Goal: Task Accomplishment & Management: Complete application form

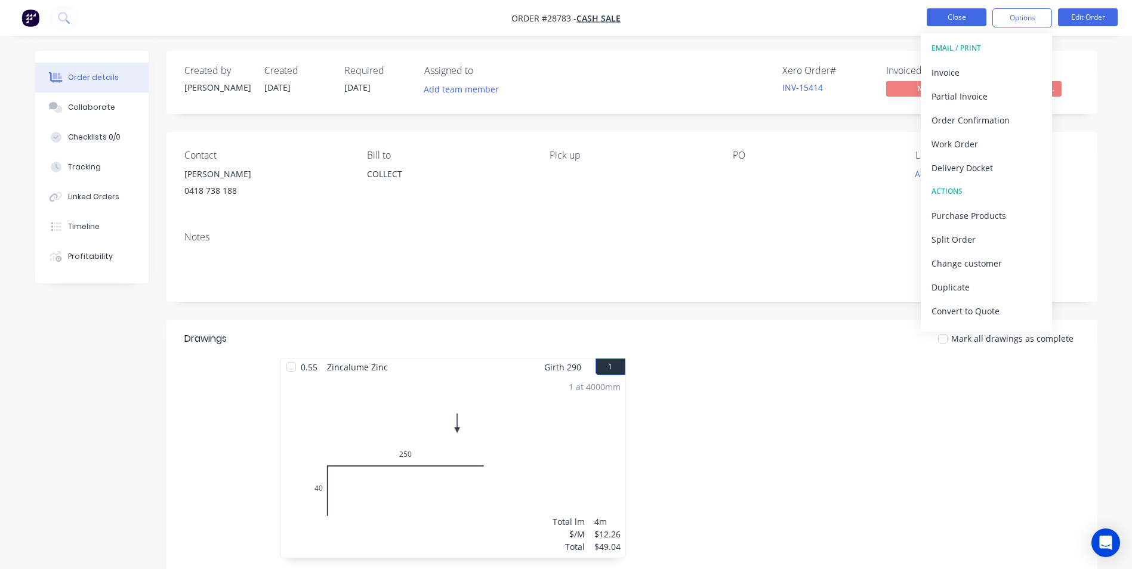
click at [977, 16] on button "Close" at bounding box center [957, 17] width 60 height 18
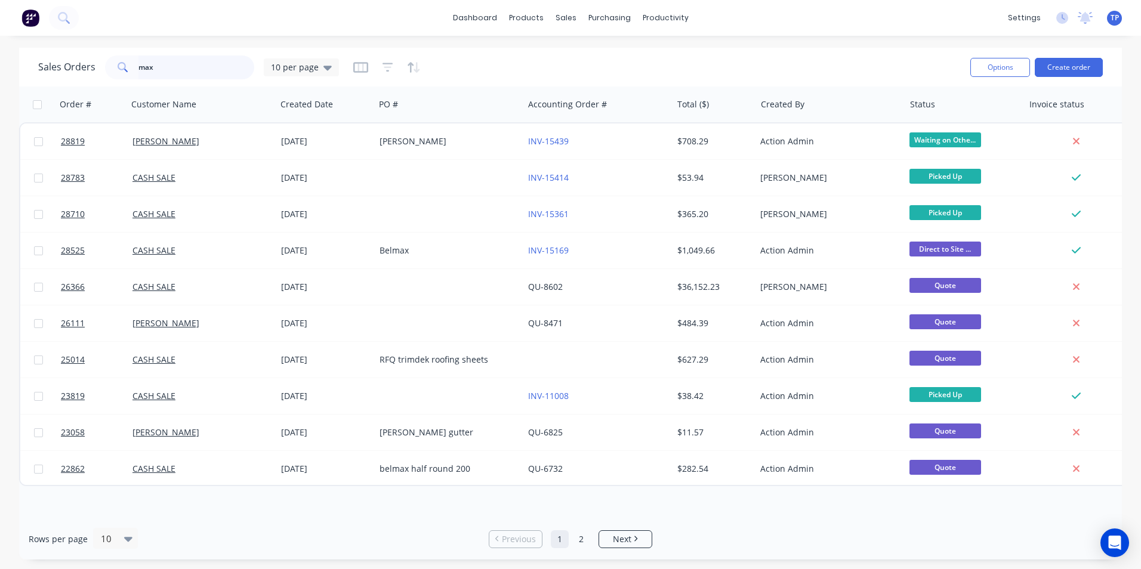
click at [190, 66] on input "max" at bounding box center [196, 68] width 116 height 24
type input "m"
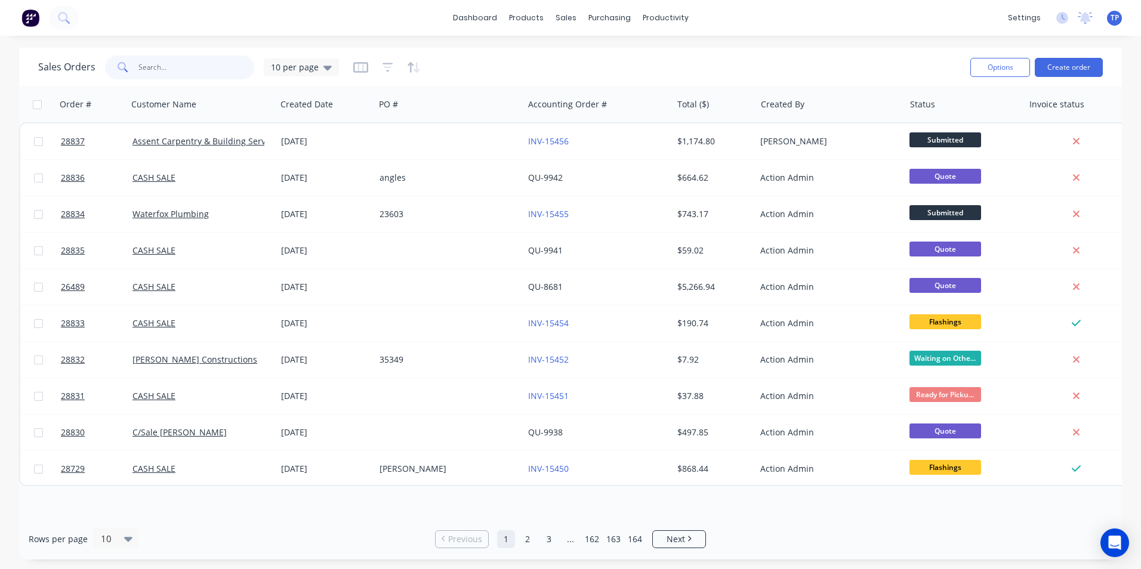
click at [186, 65] on input "text" at bounding box center [196, 68] width 116 height 24
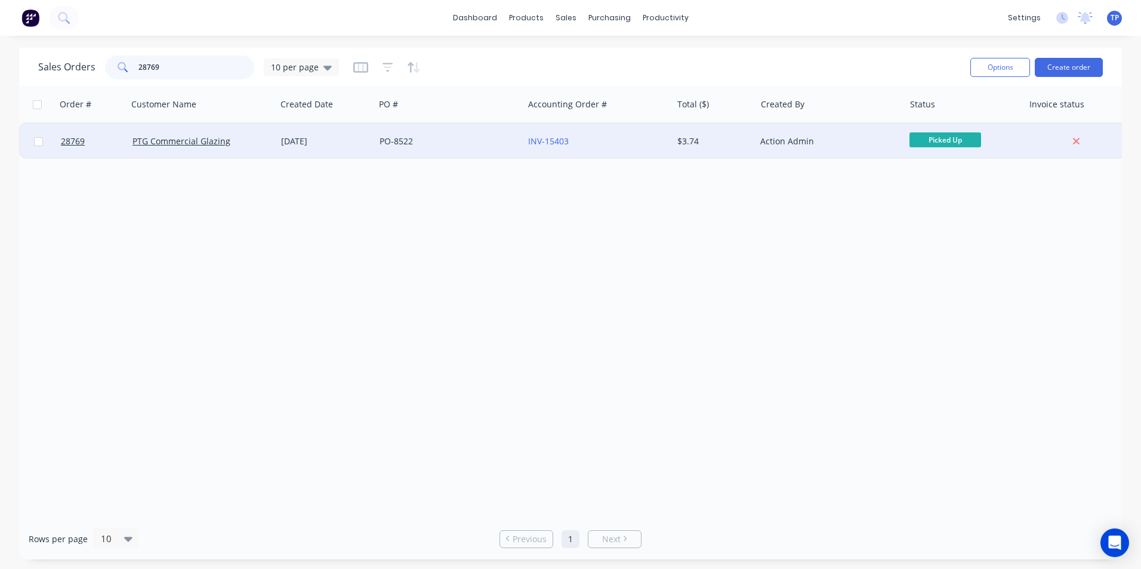
type input "28769"
click at [233, 140] on div "PTG Commercial Glazing" at bounding box center [198, 141] width 132 height 12
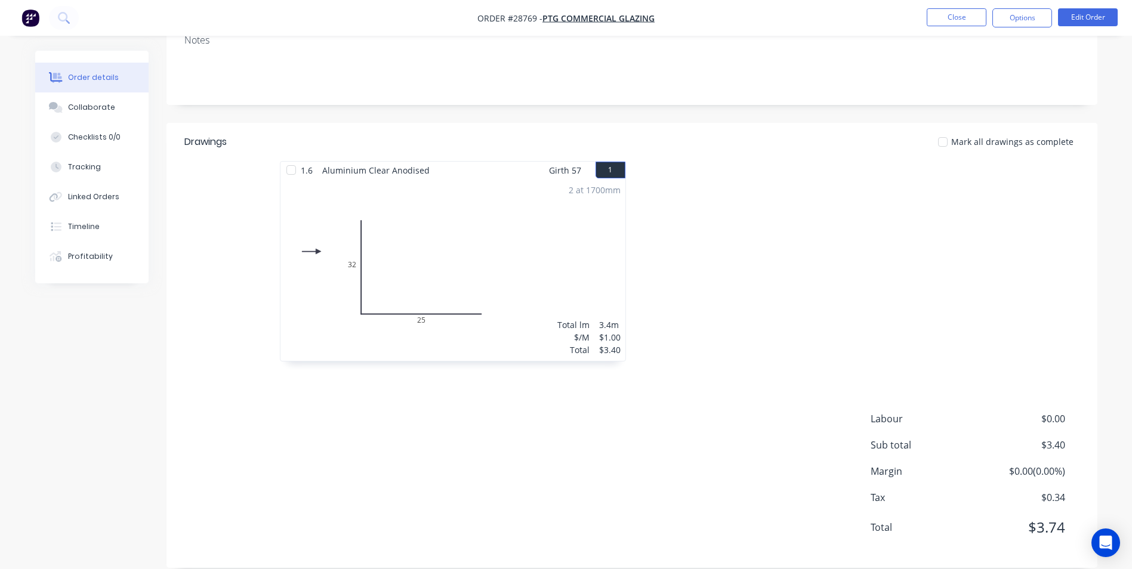
scroll to position [239, 0]
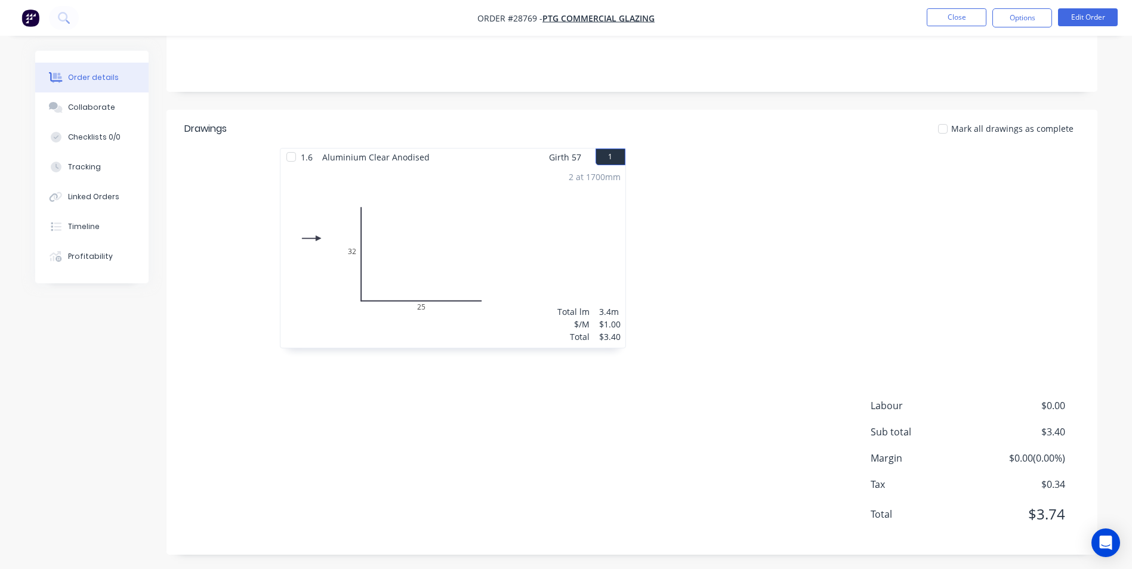
click at [571, 281] on div "2 at 1700mm Total lm $/M Total 3.4m $1.00 $3.40" at bounding box center [453, 257] width 345 height 182
click at [572, 276] on div "2 at 1700mm Total lm $/M Total 3.4m $1.00 $3.40" at bounding box center [453, 257] width 345 height 182
click at [1083, 11] on button "Edit Order" at bounding box center [1088, 17] width 60 height 18
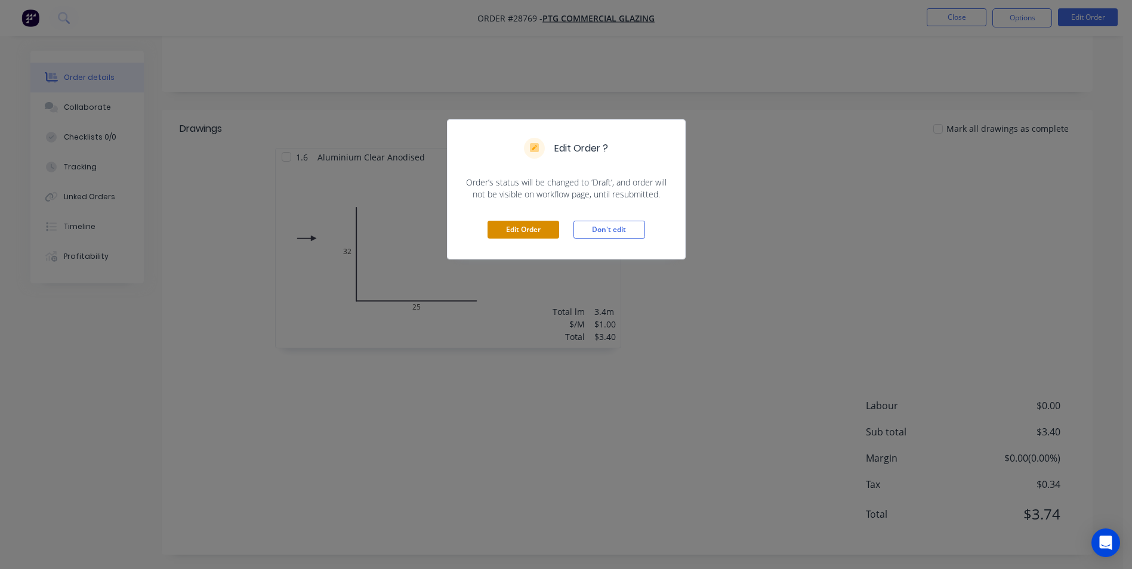
click at [537, 230] on button "Edit Order" at bounding box center [524, 230] width 72 height 18
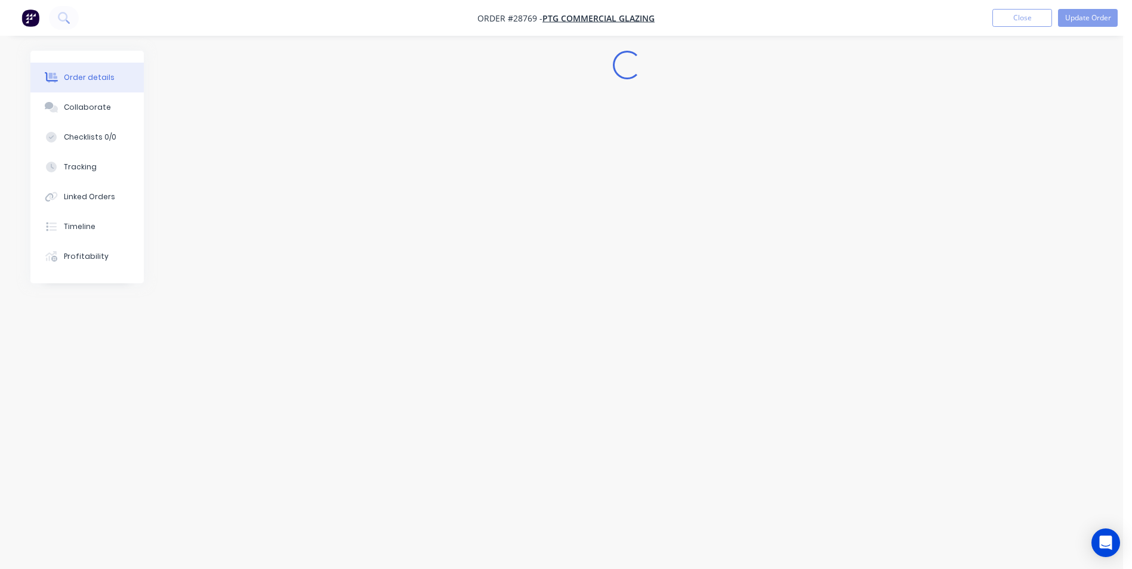
scroll to position [0, 0]
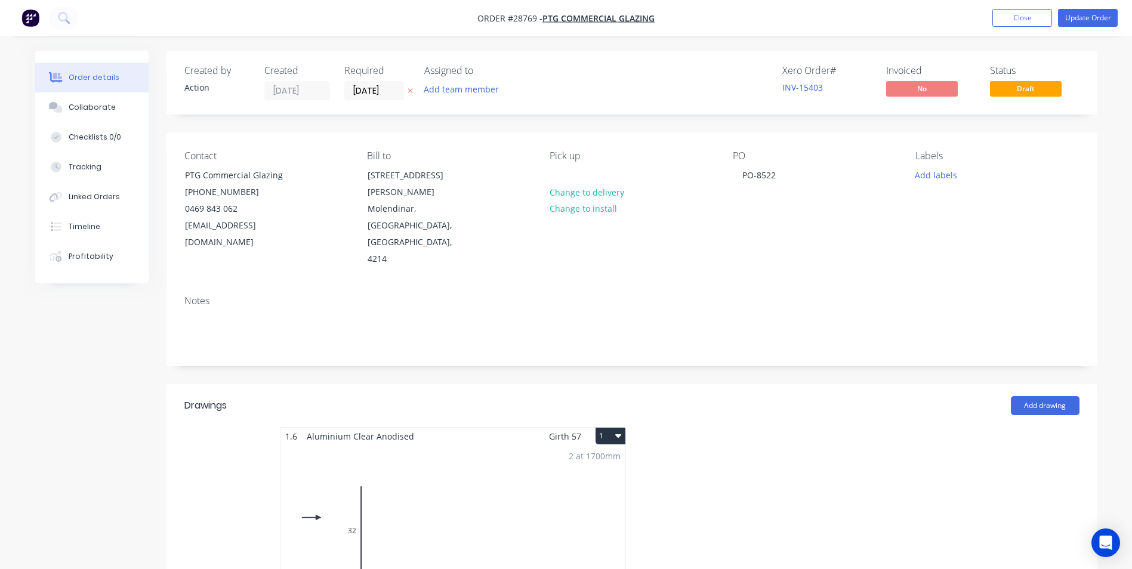
click at [486, 506] on div "2 at 1700mm Total lm $/M Total 3.4m $1.00 $3.40" at bounding box center [453, 536] width 345 height 182
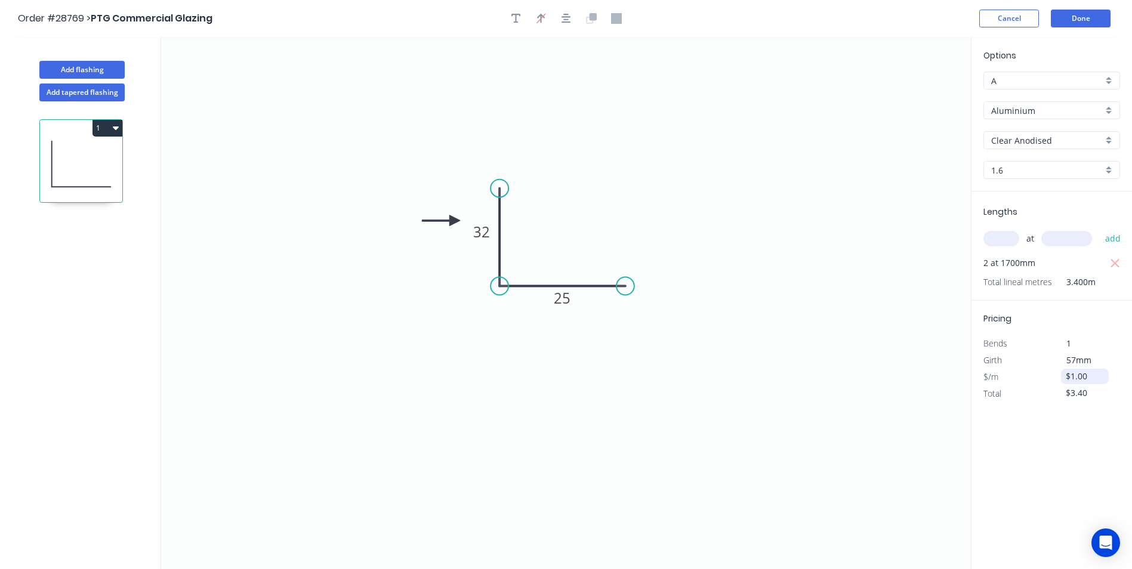
click at [1089, 380] on input "$1.00" at bounding box center [1086, 376] width 41 height 17
click at [856, 417] on icon "0 32 25" at bounding box center [566, 303] width 810 height 532
type input "$19.00"
type input "$64.60"
click at [1023, 432] on div "Options A A Aluminium Aluminium Clear Anodised Clear Anodised 1.6 1.6 Lengths a…" at bounding box center [1051, 304] width 161 height 534
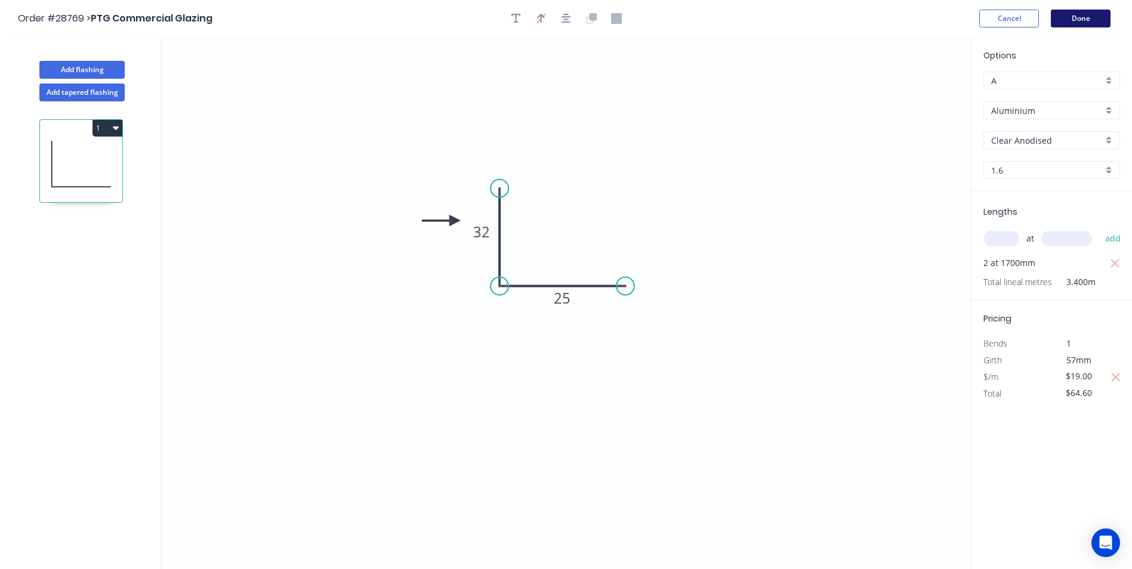
click at [1070, 19] on button "Done" at bounding box center [1081, 19] width 60 height 18
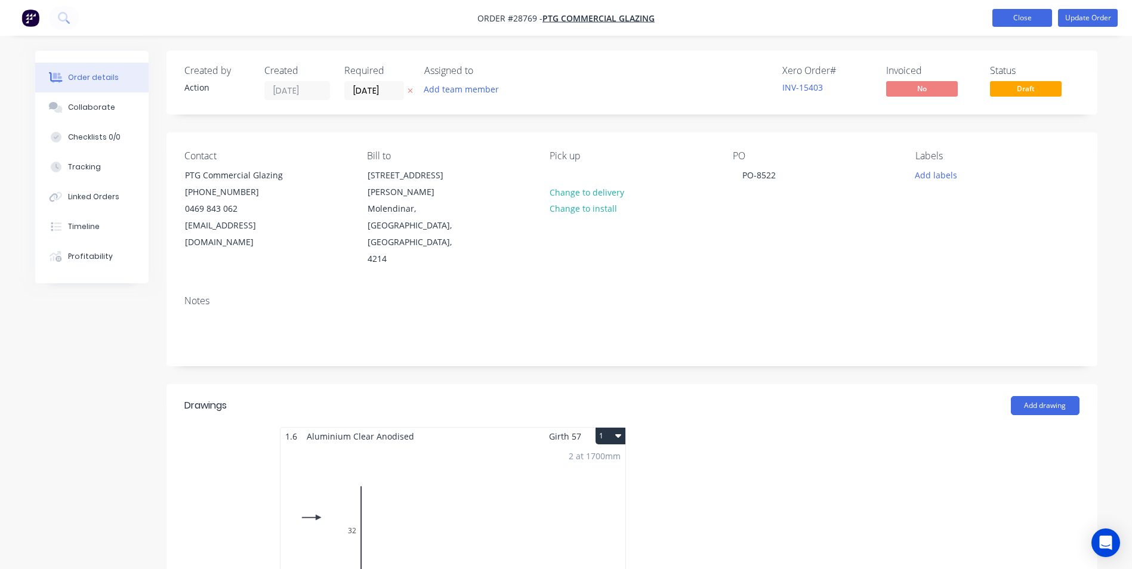
click at [1007, 13] on button "Close" at bounding box center [1023, 18] width 60 height 18
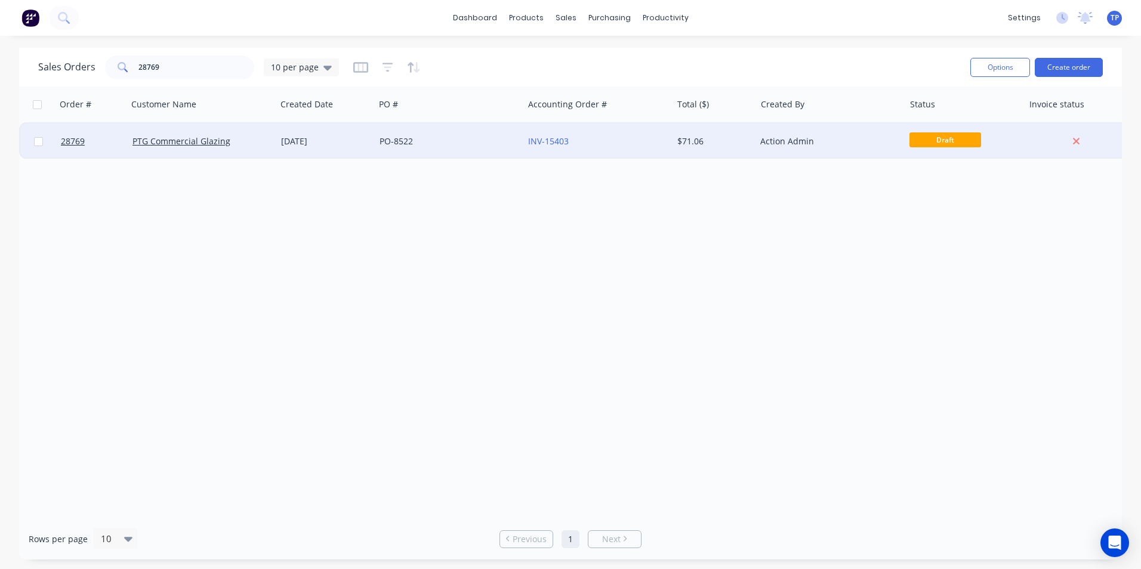
click at [854, 137] on div "Action Admin" at bounding box center [826, 141] width 132 height 12
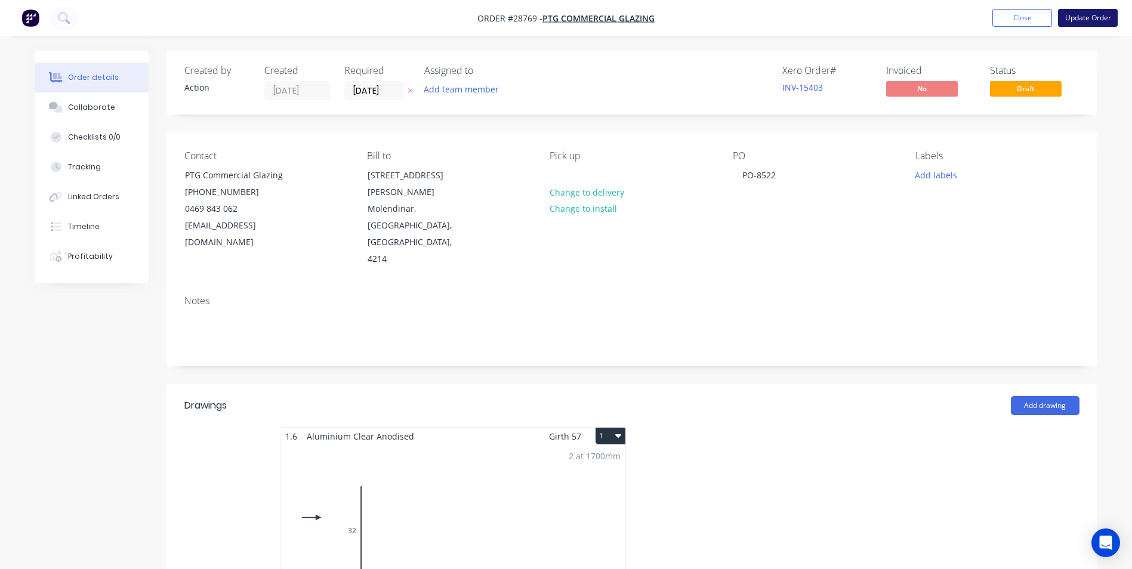
click at [1090, 18] on button "Update Order" at bounding box center [1088, 18] width 60 height 18
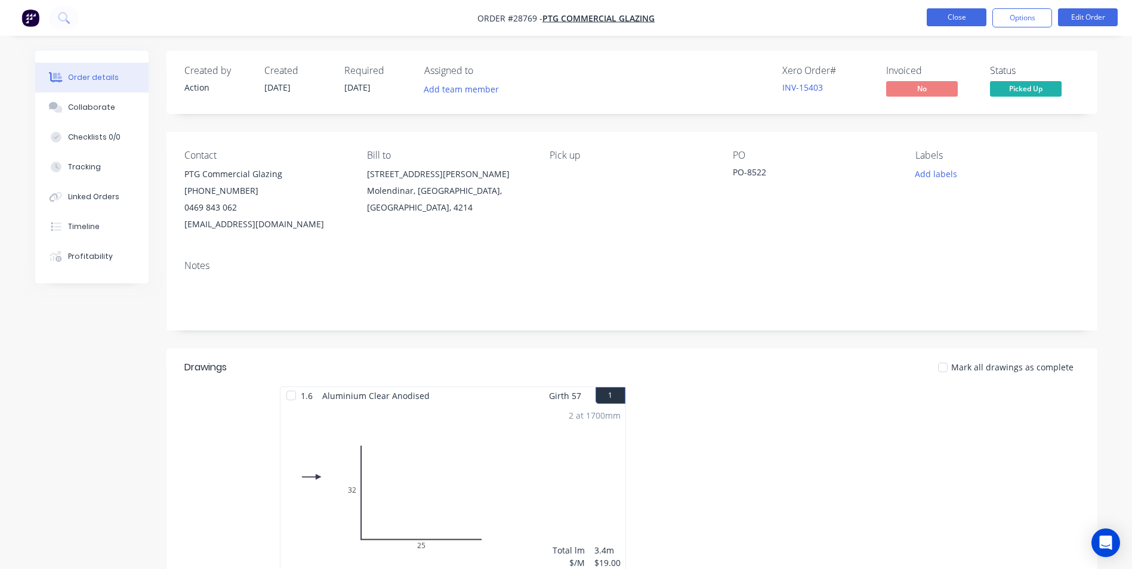
click at [941, 17] on button "Close" at bounding box center [957, 17] width 60 height 18
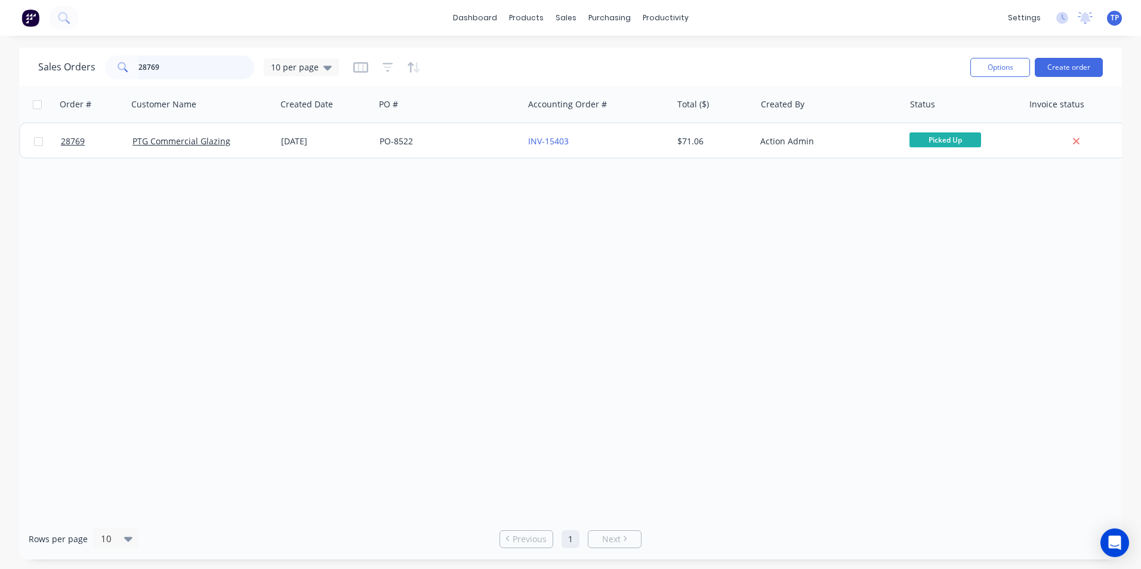
click at [191, 73] on input "28769" at bounding box center [196, 68] width 116 height 24
type input "2"
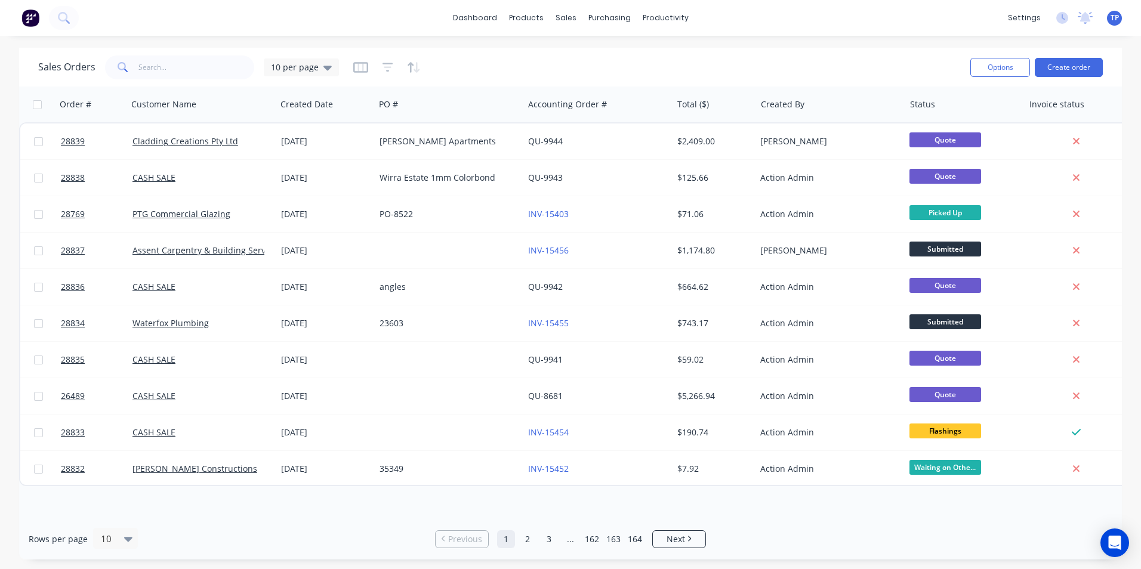
click at [807, 542] on div "Rows per page 10 Previous 1 2 3 ... 162 163 164 Next" at bounding box center [570, 539] width 1103 height 41
click at [605, 58] on div "Sales Orders" at bounding box center [610, 57] width 49 height 11
click at [180, 67] on input "text" at bounding box center [196, 68] width 116 height 24
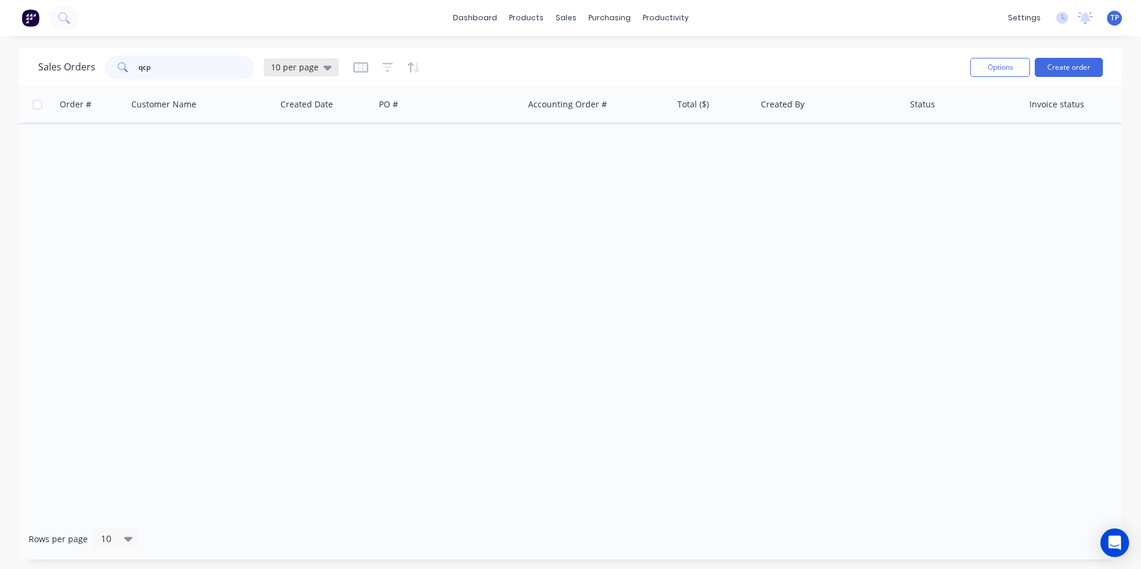
type input "qcp"
click at [323, 64] on icon at bounding box center [327, 67] width 8 height 13
click at [303, 216] on button "Archived" at bounding box center [335, 217] width 136 height 14
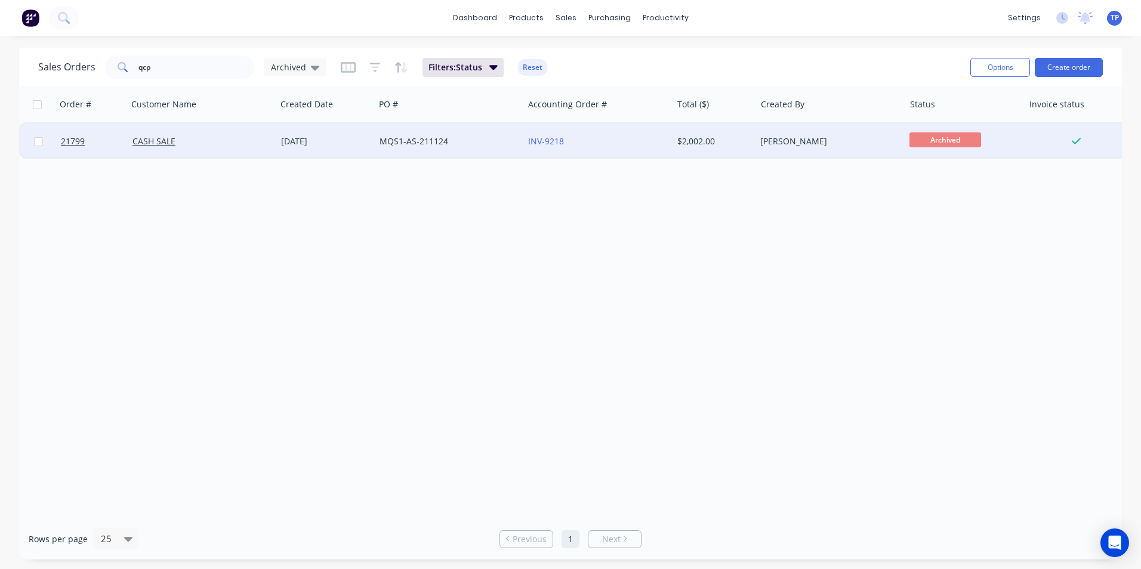
click at [251, 147] on div "CASH SALE" at bounding box center [202, 142] width 149 height 36
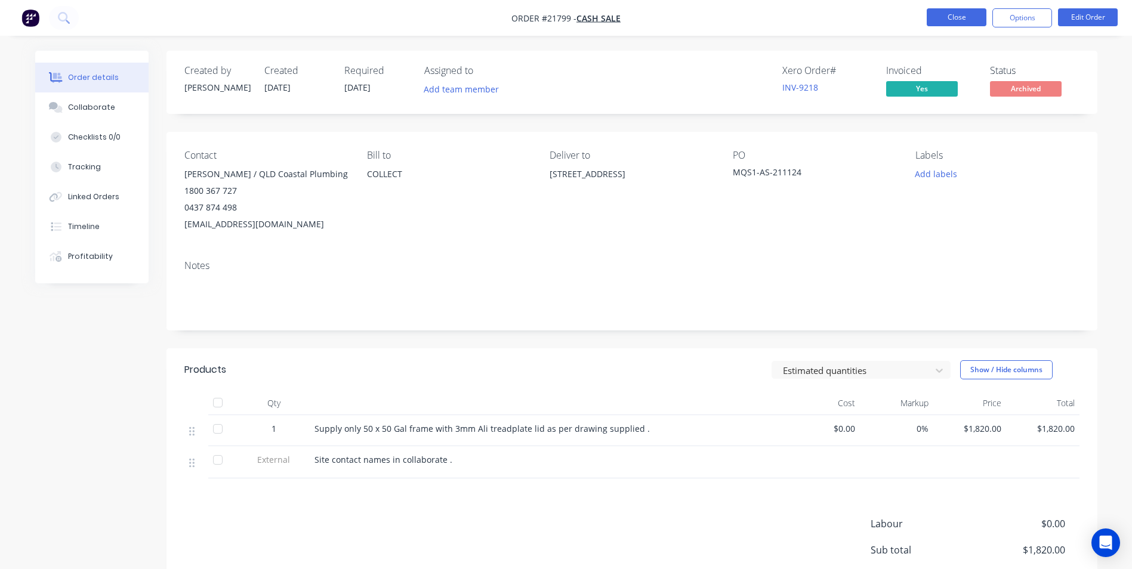
click at [936, 16] on button "Close" at bounding box center [957, 17] width 60 height 18
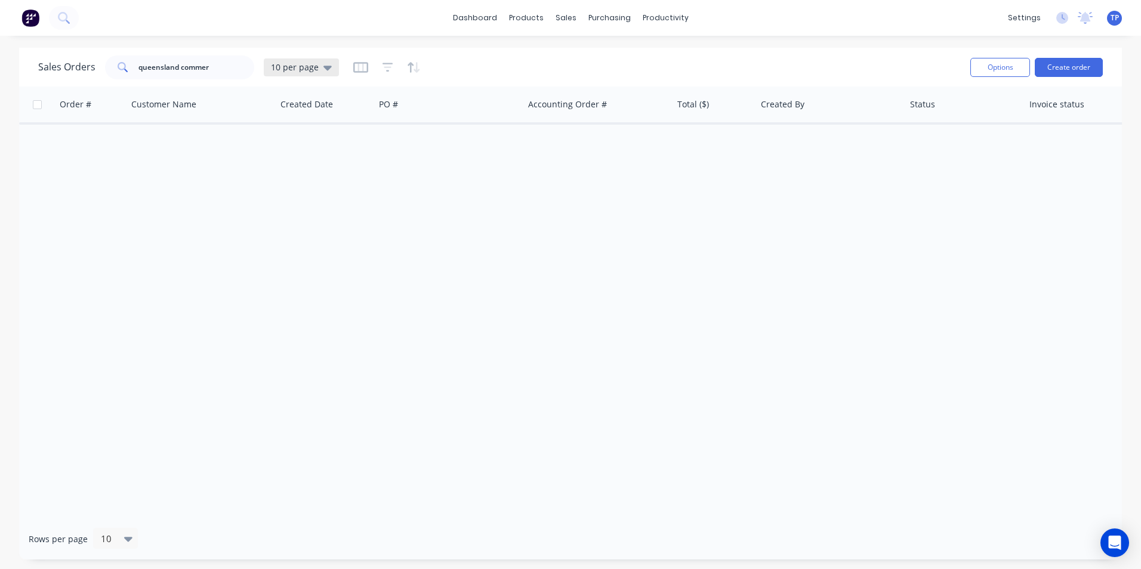
click at [323, 65] on icon at bounding box center [327, 67] width 8 height 13
click at [297, 215] on button "Archived" at bounding box center [335, 217] width 136 height 14
drag, startPoint x: 223, startPoint y: 67, endPoint x: 235, endPoint y: 67, distance: 11.3
click at [224, 67] on input "queensland commer" at bounding box center [196, 68] width 116 height 24
type input "q"
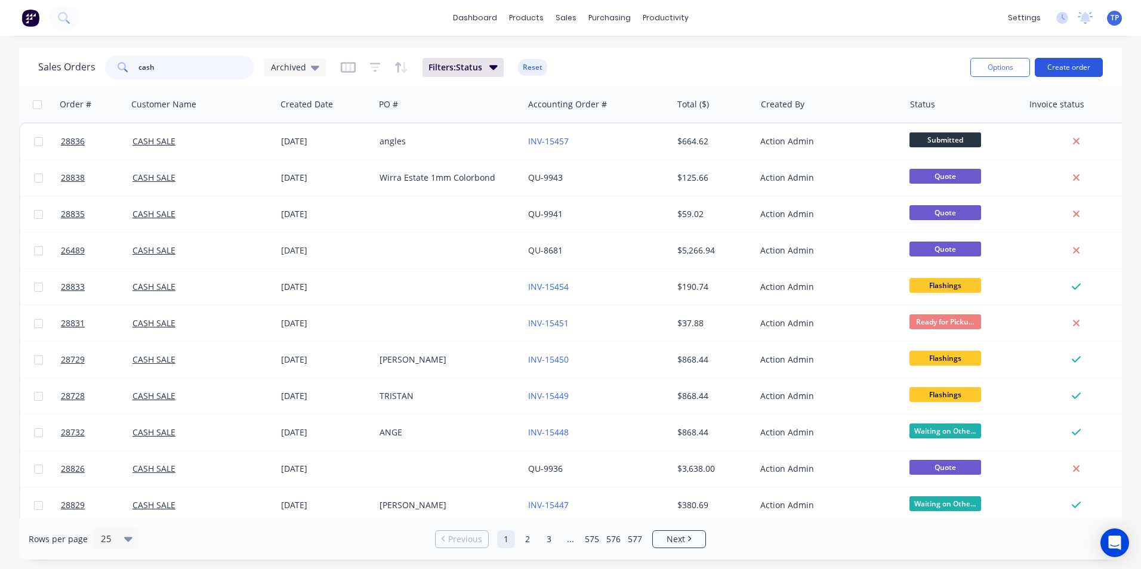
type input "cash"
click at [1059, 62] on button "Create order" at bounding box center [1069, 67] width 68 height 19
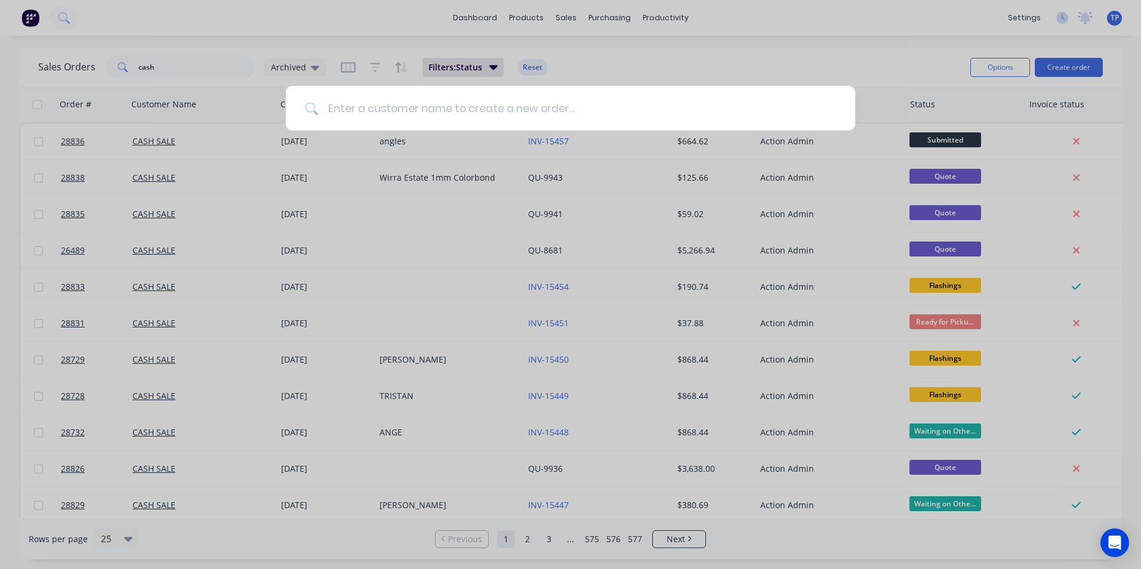
click at [387, 104] on input at bounding box center [577, 108] width 518 height 45
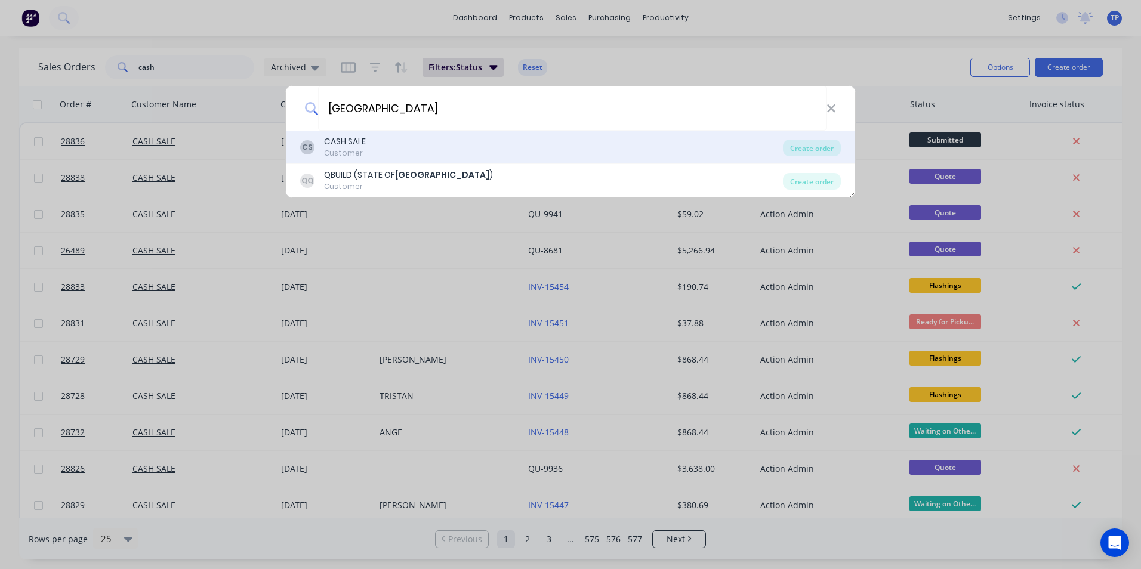
type input "[GEOGRAPHIC_DATA]"
click at [353, 143] on div "CASH SALE" at bounding box center [345, 141] width 42 height 13
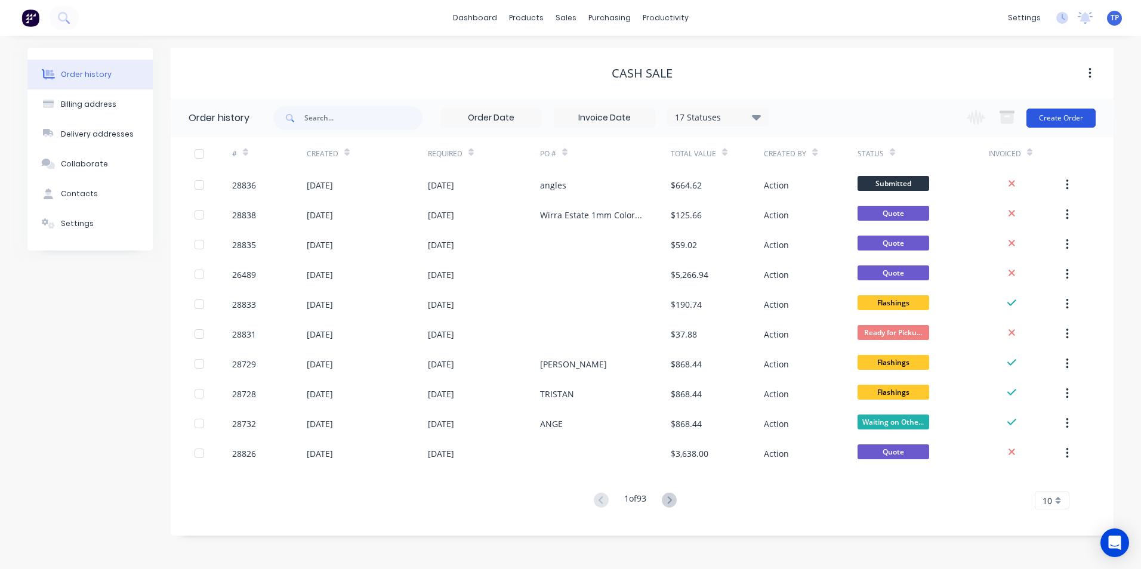
click at [1059, 118] on button "Create Order" at bounding box center [1061, 118] width 69 height 19
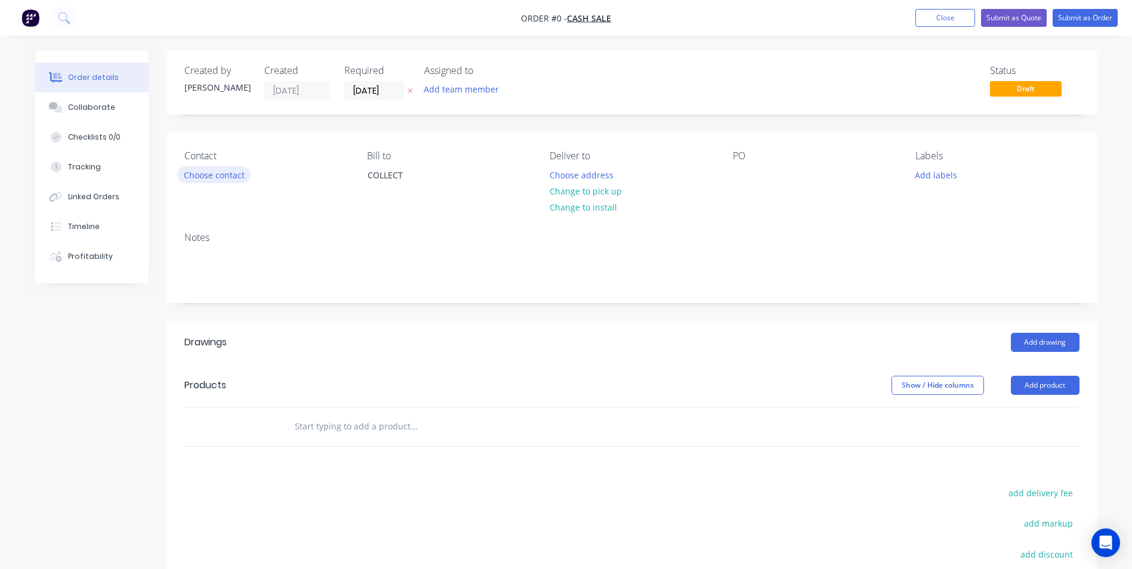
click at [236, 174] on button "Choose contact" at bounding box center [213, 175] width 73 height 16
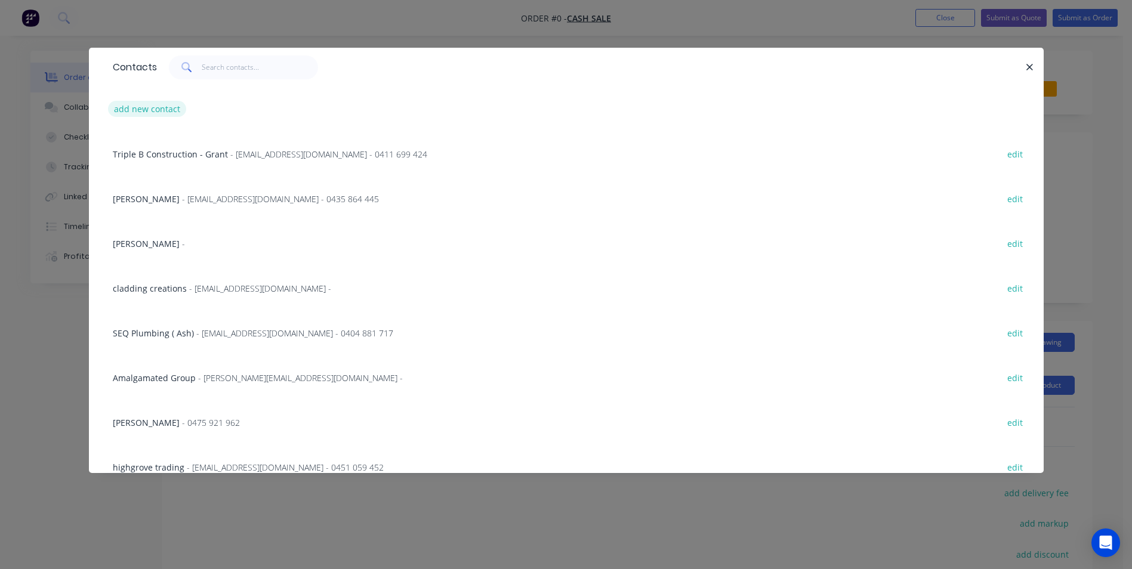
click at [144, 109] on button "add new contact" at bounding box center [147, 109] width 79 height 16
select select "AU"
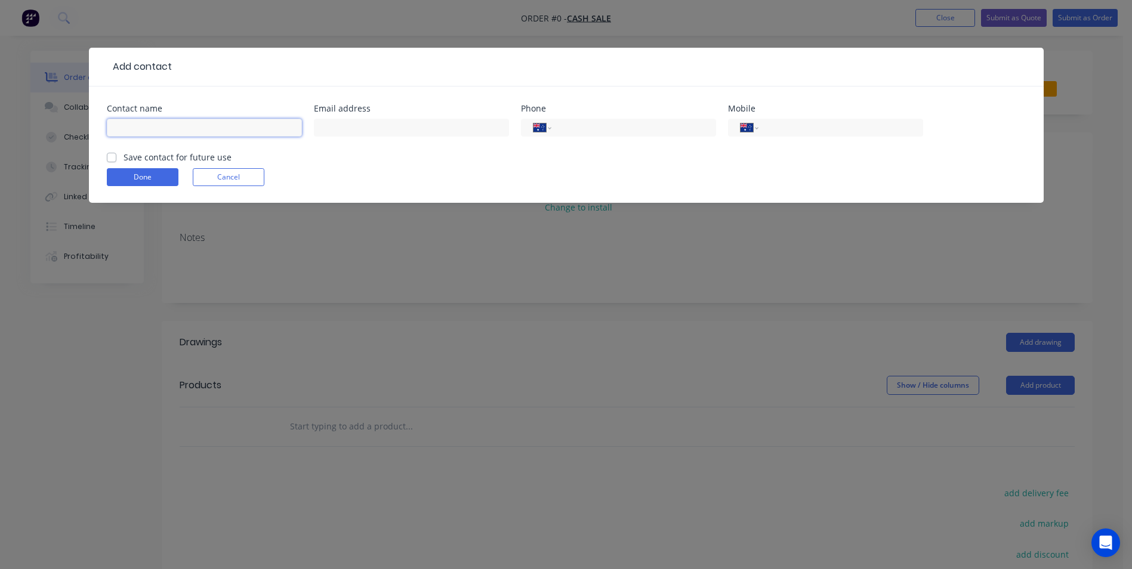
click at [127, 131] on input "text" at bounding box center [204, 128] width 195 height 18
type input "Queensland Commercial Projects/ [PERSON_NAME]"
click at [358, 122] on input "text" at bounding box center [411, 128] width 195 height 18
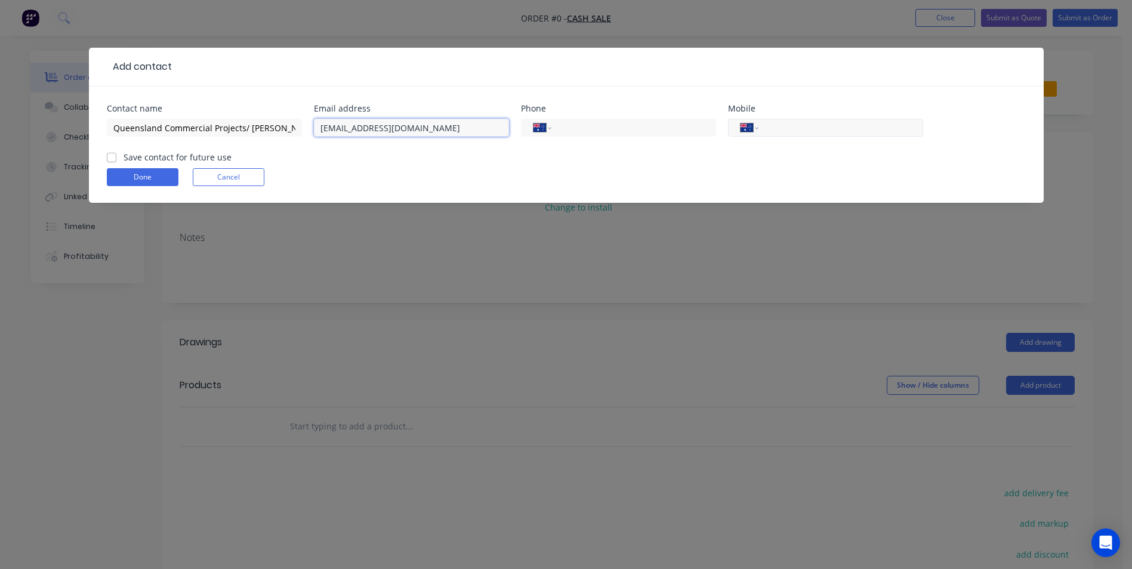
type input "[EMAIL_ADDRESS][DOMAIN_NAME]"
click at [772, 126] on input "tel" at bounding box center [838, 128] width 143 height 14
type input "0409 628 488"
click at [124, 156] on label "Save contact for future use" at bounding box center [178, 157] width 108 height 13
click at [113, 156] on input "Save contact for future use" at bounding box center [112, 156] width 10 height 11
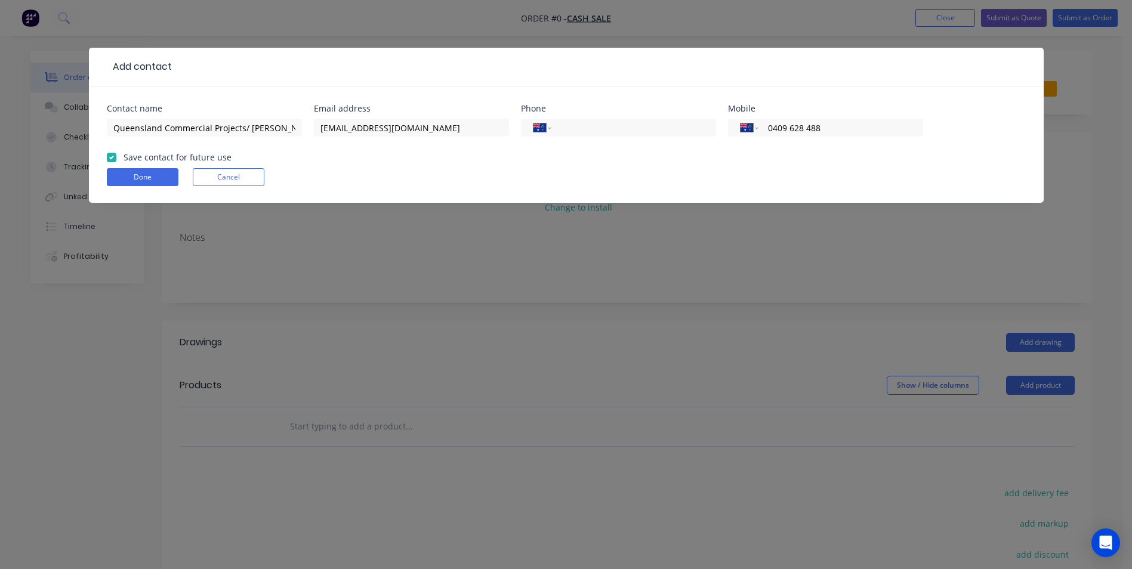
checkbox input "true"
click at [172, 172] on button "Done" at bounding box center [143, 177] width 72 height 18
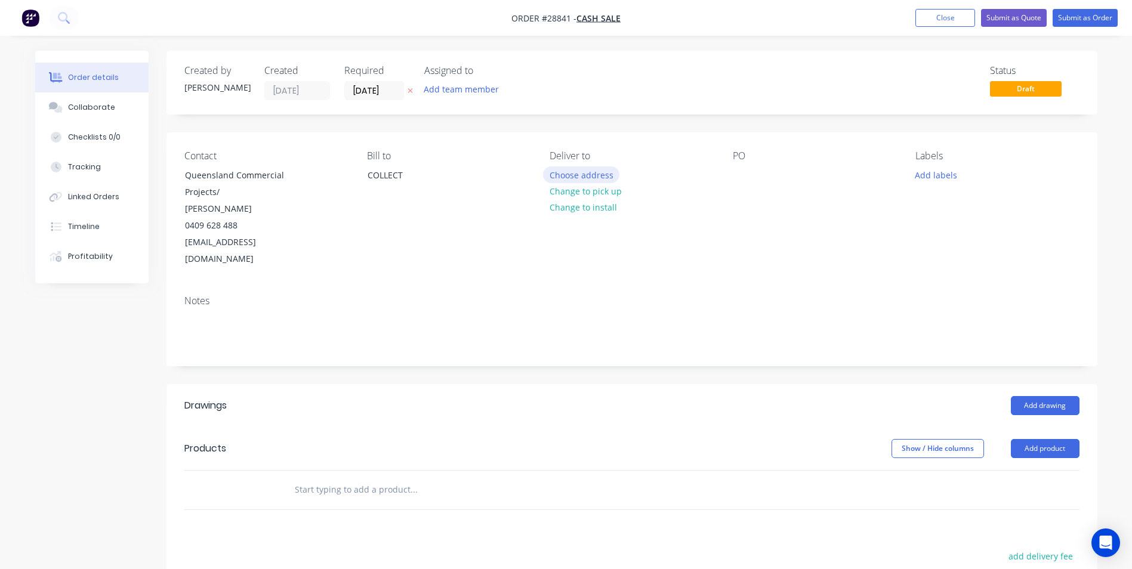
click at [571, 174] on button "Choose address" at bounding box center [581, 175] width 76 height 16
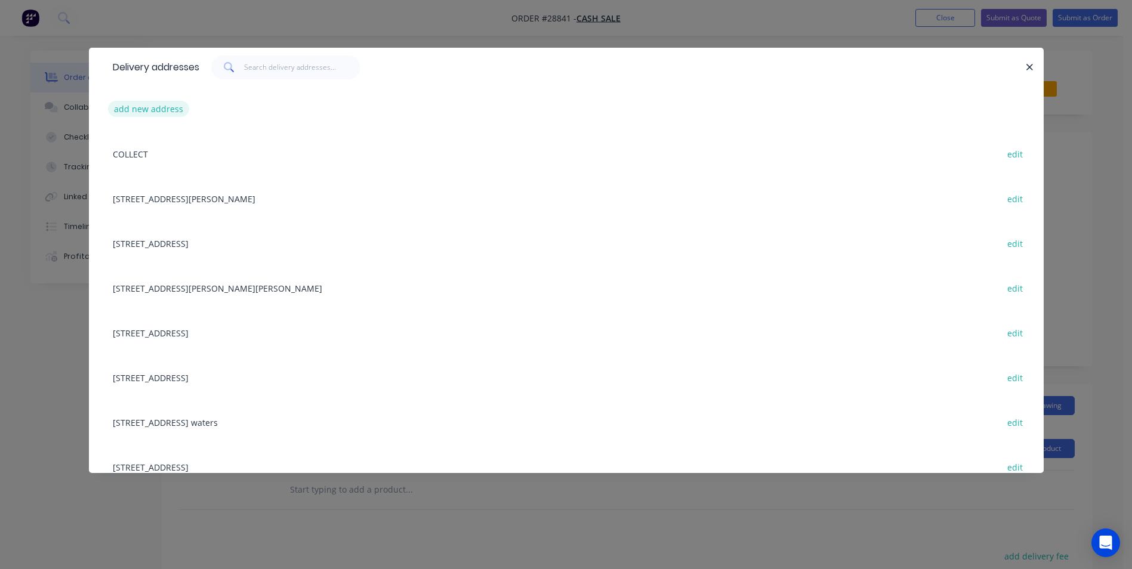
click at [130, 109] on button "add new address" at bounding box center [149, 109] width 82 height 16
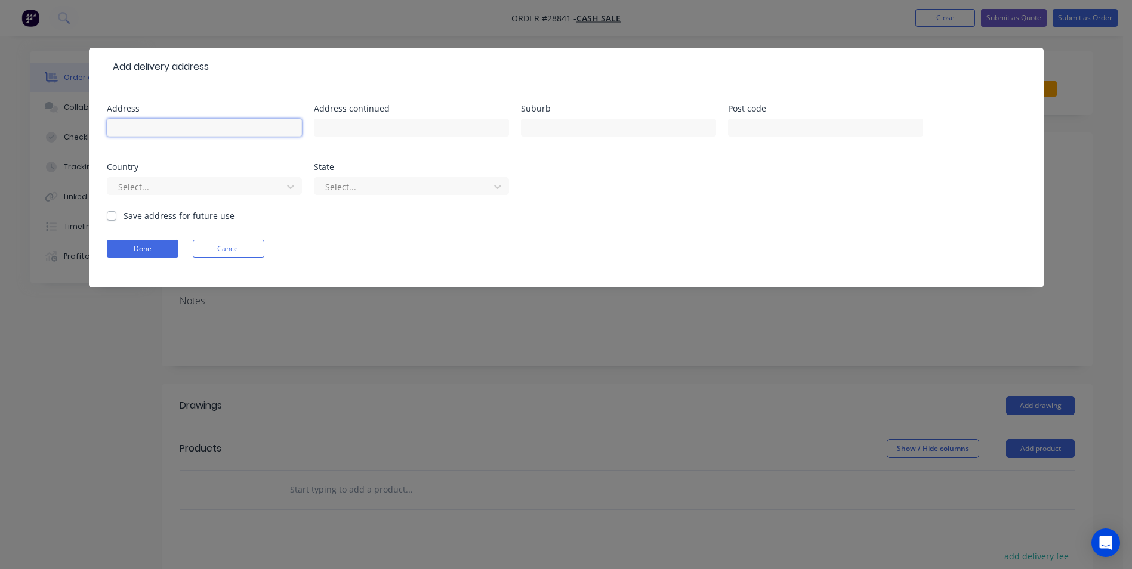
click at [197, 129] on input "text" at bounding box center [204, 128] width 195 height 18
type input "[STREET_ADDRESS][PERSON_NAME]"
click at [377, 130] on input "text" at bounding box center [411, 128] width 195 height 18
type input "Marsden State High"
click at [554, 126] on input "text" at bounding box center [618, 128] width 195 height 18
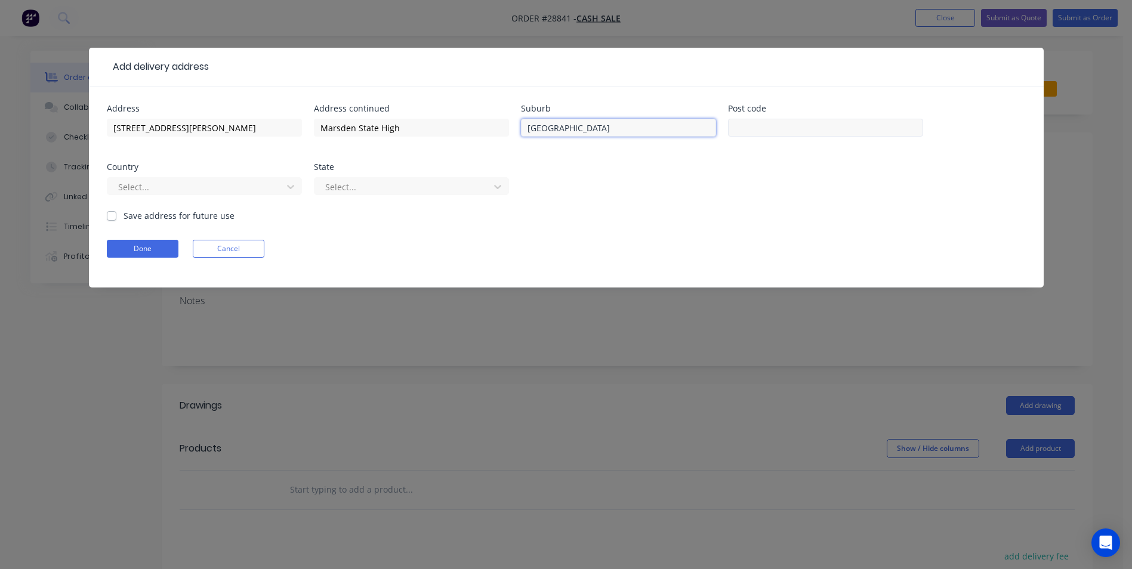
type input "[GEOGRAPHIC_DATA]"
click at [779, 123] on input "text" at bounding box center [825, 128] width 195 height 18
type input "4133"
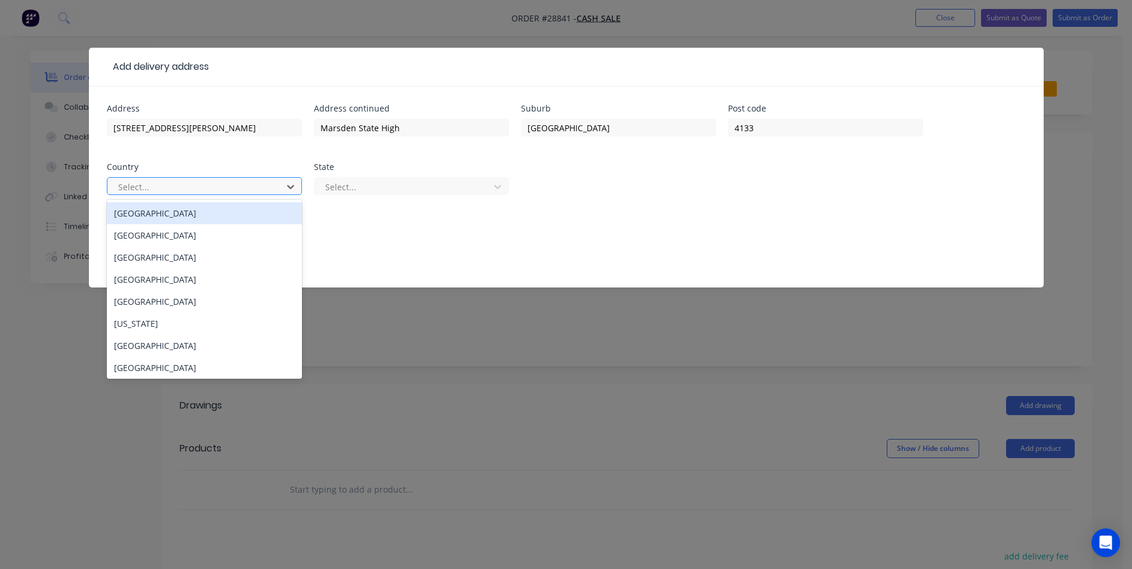
click at [189, 208] on div "[GEOGRAPHIC_DATA]" at bounding box center [204, 213] width 195 height 22
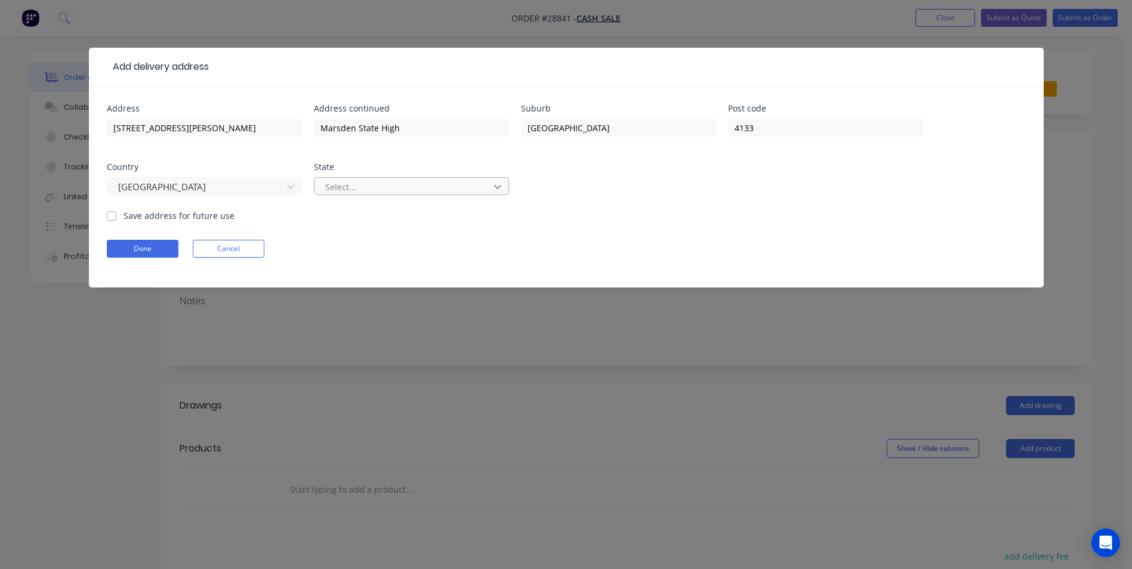
click at [504, 184] on div at bounding box center [497, 186] width 21 height 19
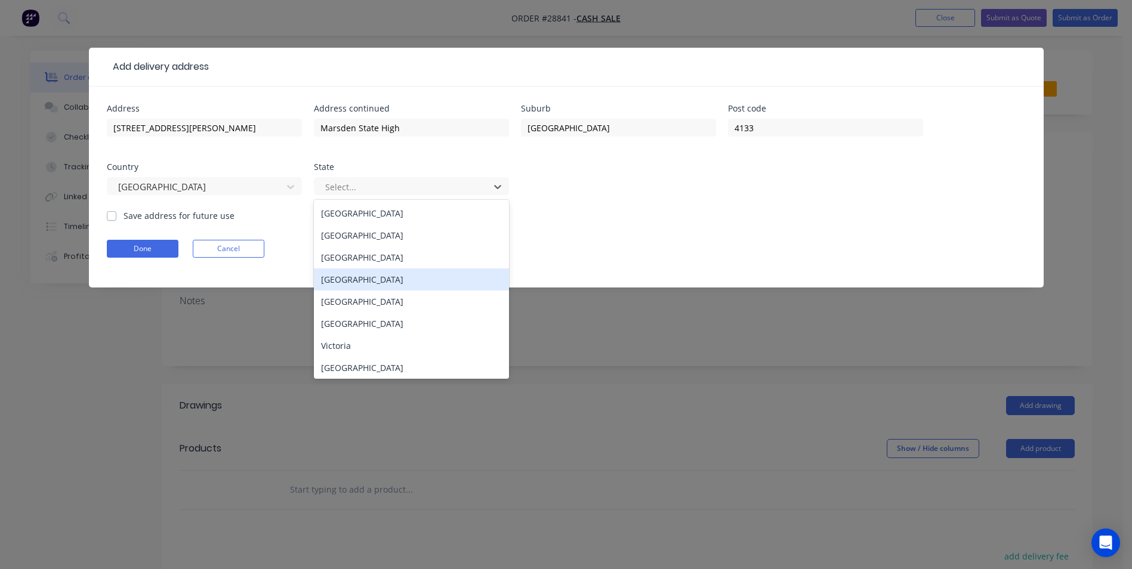
click at [346, 276] on div "[GEOGRAPHIC_DATA]" at bounding box center [411, 280] width 195 height 22
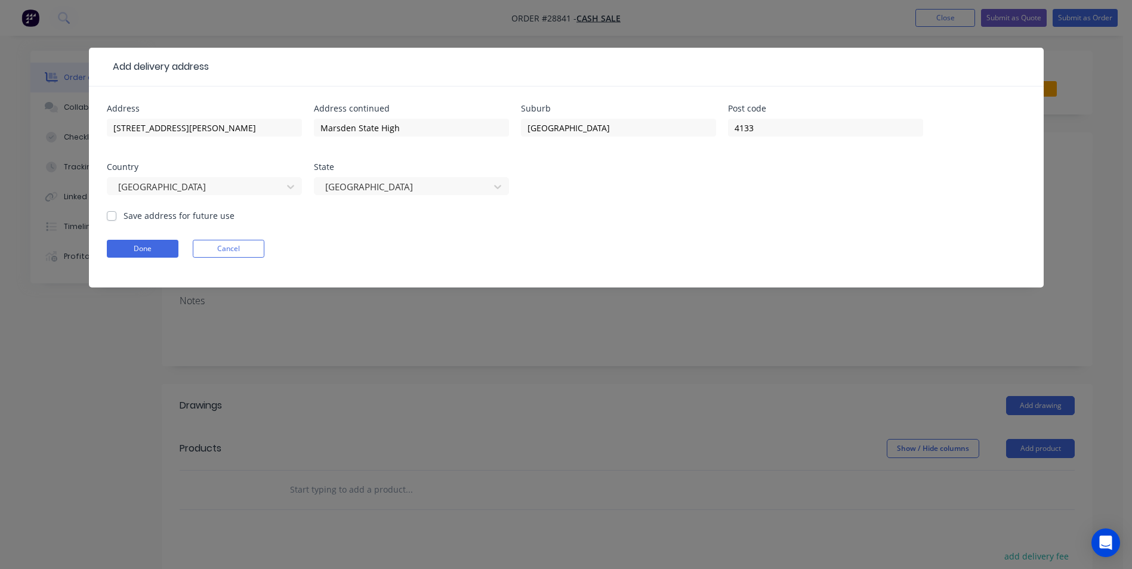
click at [124, 213] on label "Save address for future use" at bounding box center [179, 215] width 111 height 13
click at [111, 213] on input "Save address for future use" at bounding box center [112, 214] width 10 height 11
checkbox input "true"
click at [162, 250] on button "Done" at bounding box center [143, 249] width 72 height 18
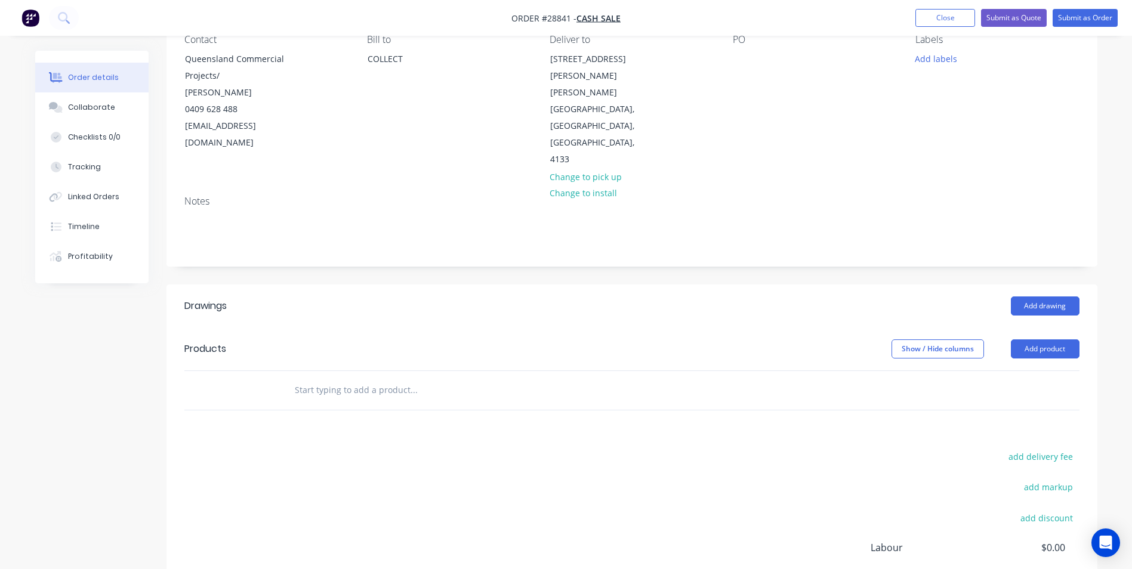
scroll to position [119, 0]
click at [1054, 337] on button "Add product" at bounding box center [1045, 346] width 69 height 19
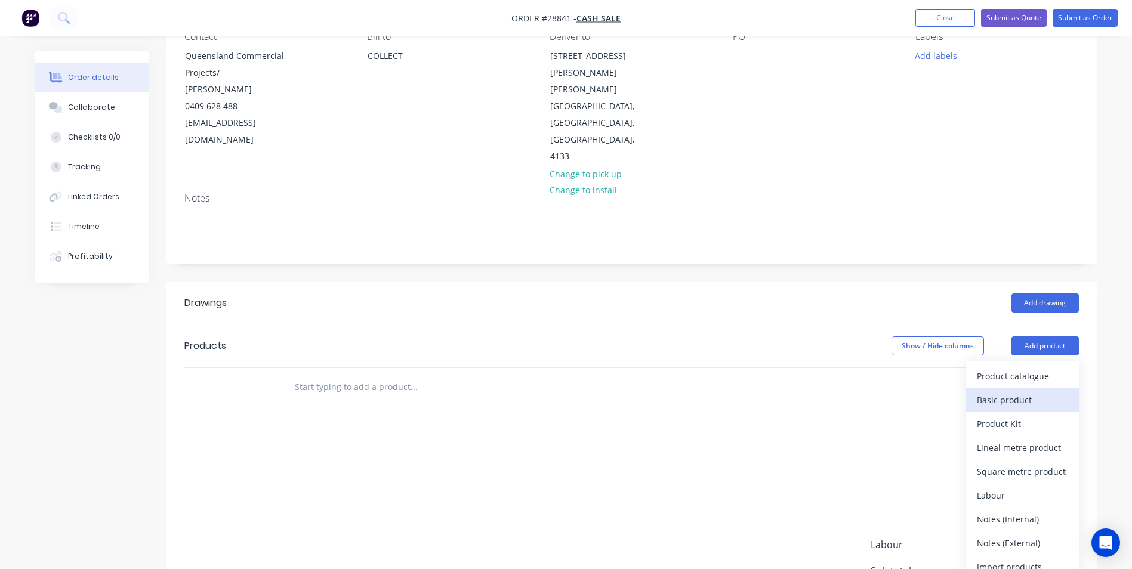
click at [1046, 392] on div "Basic product" at bounding box center [1023, 400] width 92 height 17
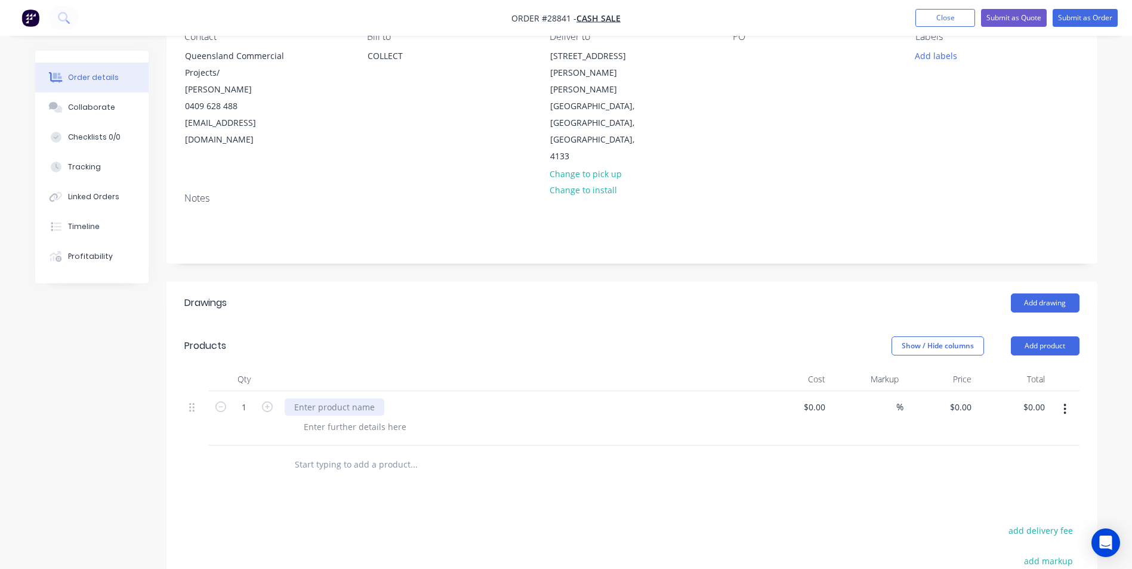
click at [323, 399] on div at bounding box center [335, 407] width 100 height 17
click at [970, 399] on input "0" at bounding box center [962, 407] width 27 height 17
type input "$31,390.00"
click at [787, 446] on div at bounding box center [631, 465] width 895 height 39
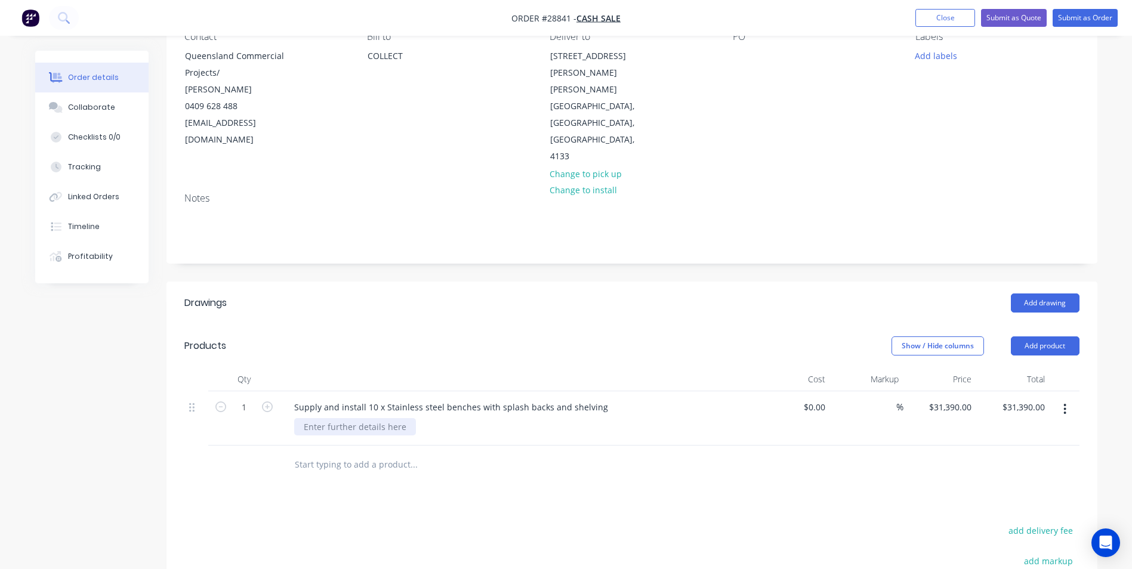
click at [381, 418] on div at bounding box center [355, 426] width 122 height 17
click at [616, 418] on div "2 x Point of sale benches , 4 x Servery area benches, 1 x Mobile bench, 2 x Pre…" at bounding box center [493, 426] width 399 height 17
click at [620, 418] on div "2 x Point of sale benches , 4 x Servery area benches, 1 x Mobile bench, 2 x Pre…" at bounding box center [493, 426] width 399 height 17
drag, startPoint x: 616, startPoint y: 394, endPoint x: 603, endPoint y: 396, distance: 13.3
click at [678, 418] on div "2 x Point of sale benches , 4 x Servery area benches, 1 x Mobile bench, 2 x Pre…" at bounding box center [493, 426] width 399 height 17
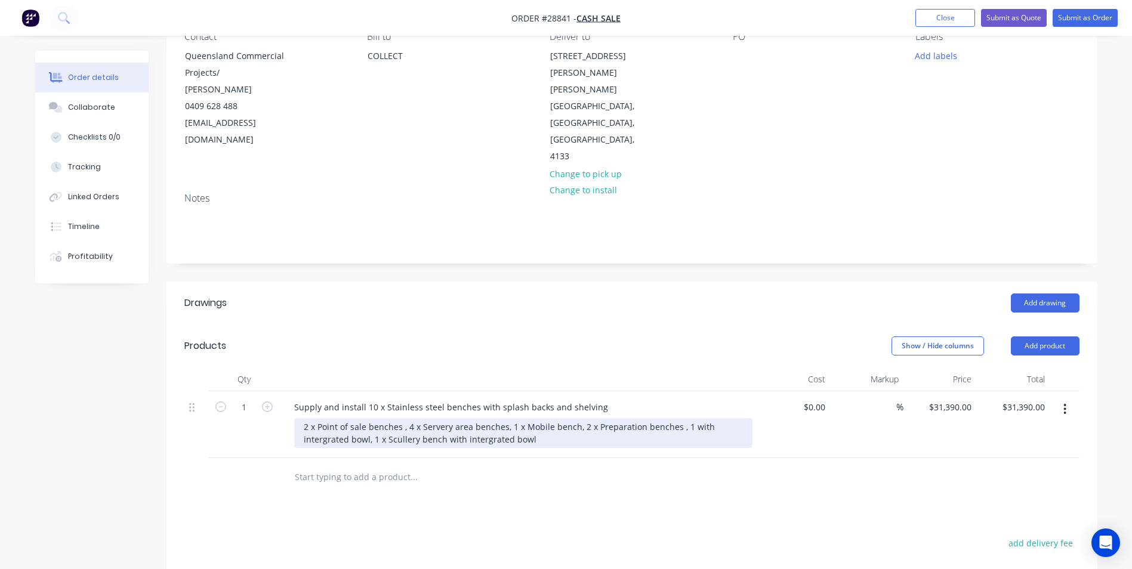
click at [484, 418] on div "2 x Point of sale benches , 4 x Servery area benches, 1 x Mobile bench, 2 x Pre…" at bounding box center [523, 433] width 458 height 30
click at [475, 418] on div "2 x Point of sale benches , 4 x Servery area benches, 1 x Mobile bench, 2 x Pre…" at bounding box center [523, 433] width 458 height 30
click at [316, 418] on div "2 x Point of sale benches , 4 x Servery area benches, 1 x Mobile bench, 2 x Pre…" at bounding box center [523, 433] width 458 height 30
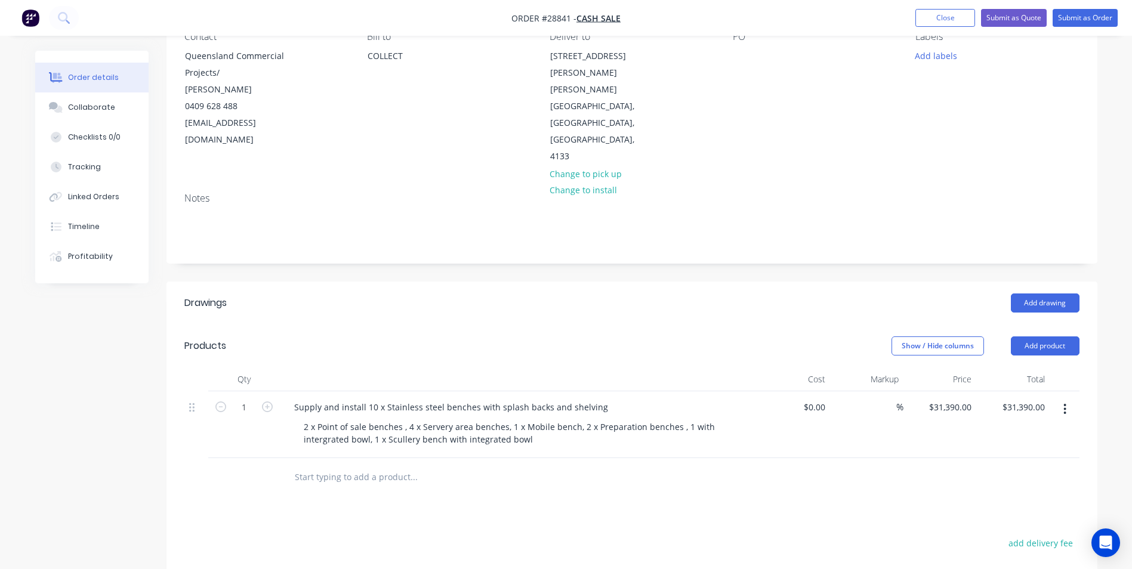
click at [594, 466] on div at bounding box center [464, 478] width 358 height 24
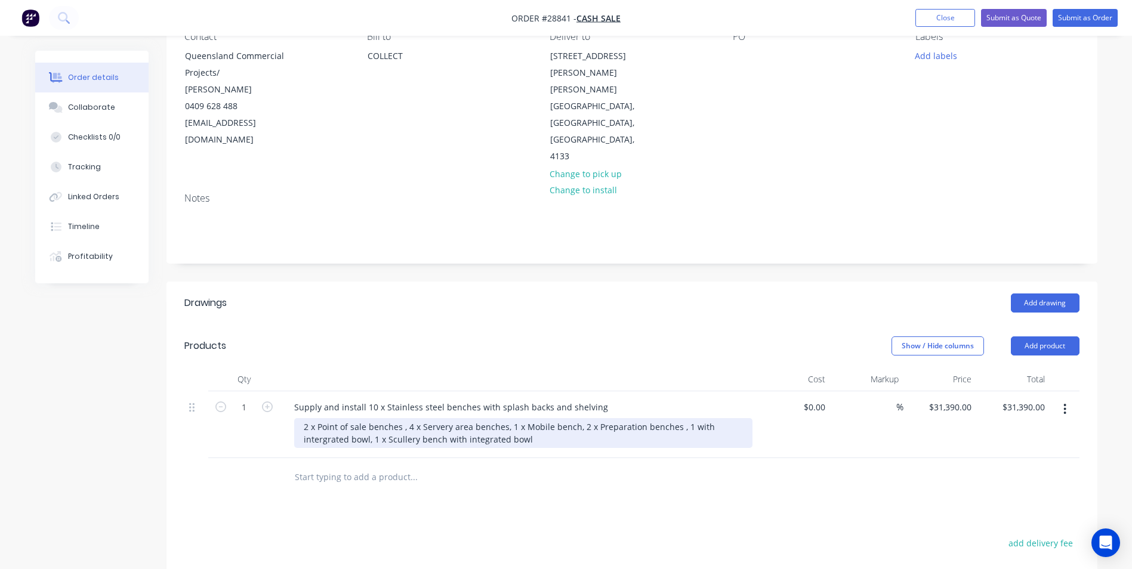
click at [543, 418] on div "2 x Point of sale benches , 4 x Servery area benches, 1 x Mobile bench, 2 x Pre…" at bounding box center [523, 433] width 458 height 30
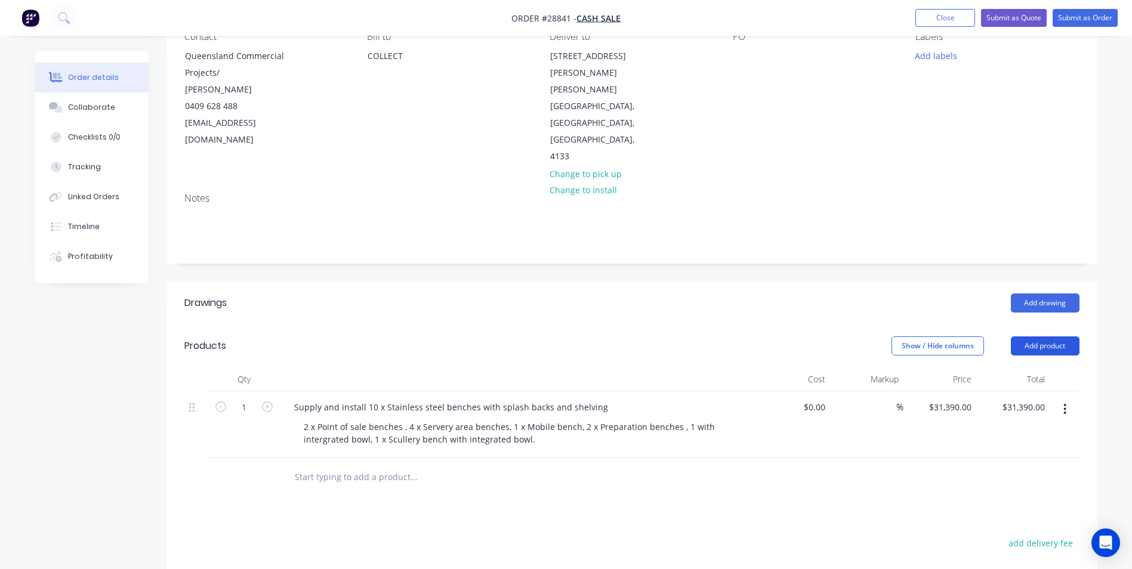
click at [1073, 337] on button "Add product" at bounding box center [1045, 346] width 69 height 19
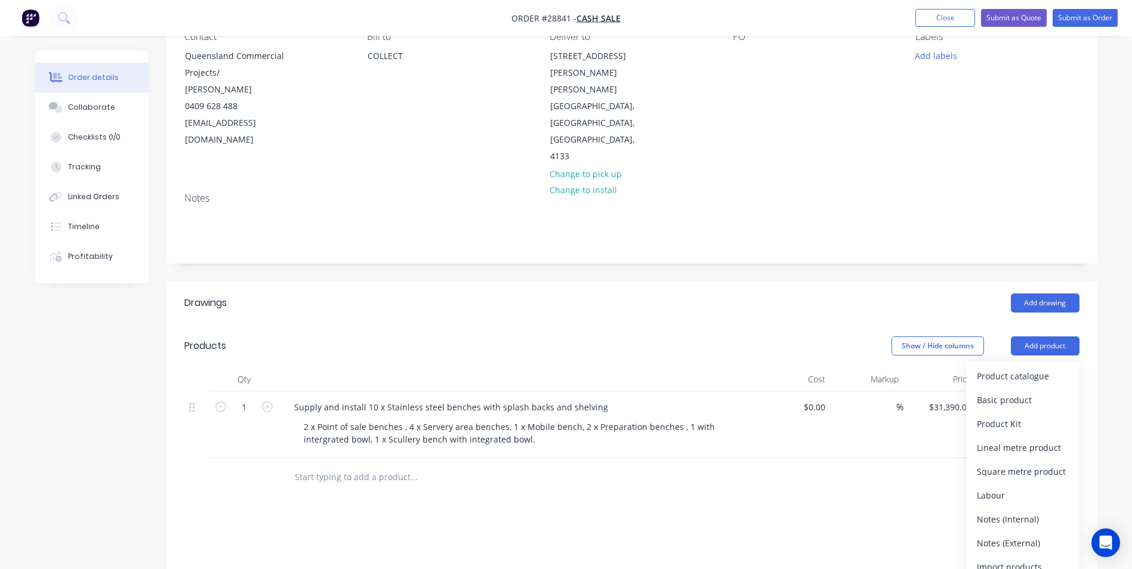
click at [1030, 392] on div "Basic product" at bounding box center [1023, 400] width 92 height 17
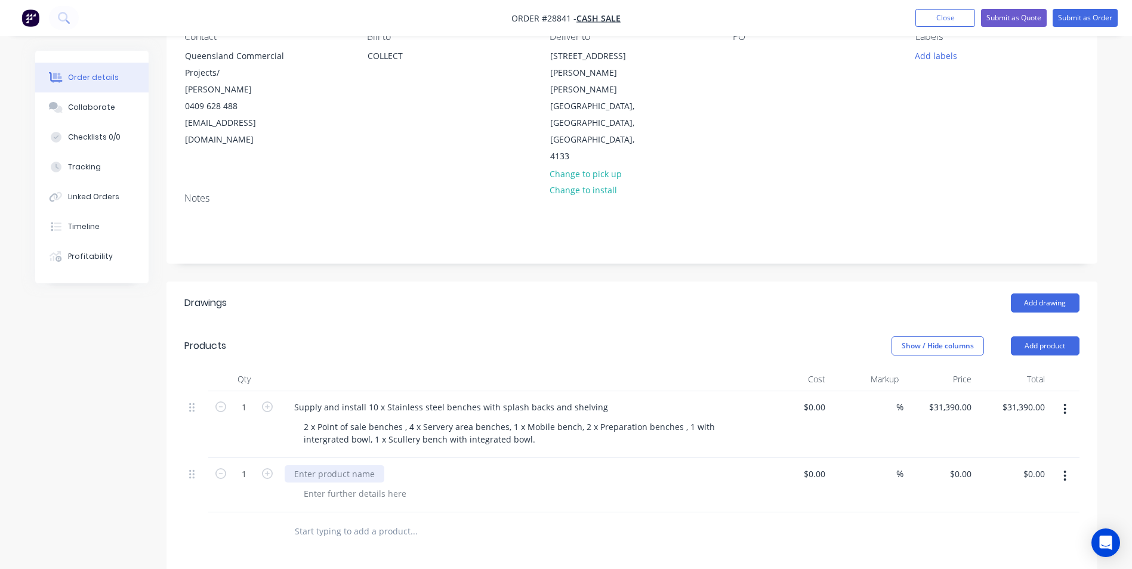
click at [369, 466] on div at bounding box center [335, 474] width 100 height 17
click at [430, 466] on div "Supply and install Galvanised Que" at bounding box center [363, 474] width 157 height 17
click at [390, 485] on div at bounding box center [355, 493] width 122 height 17
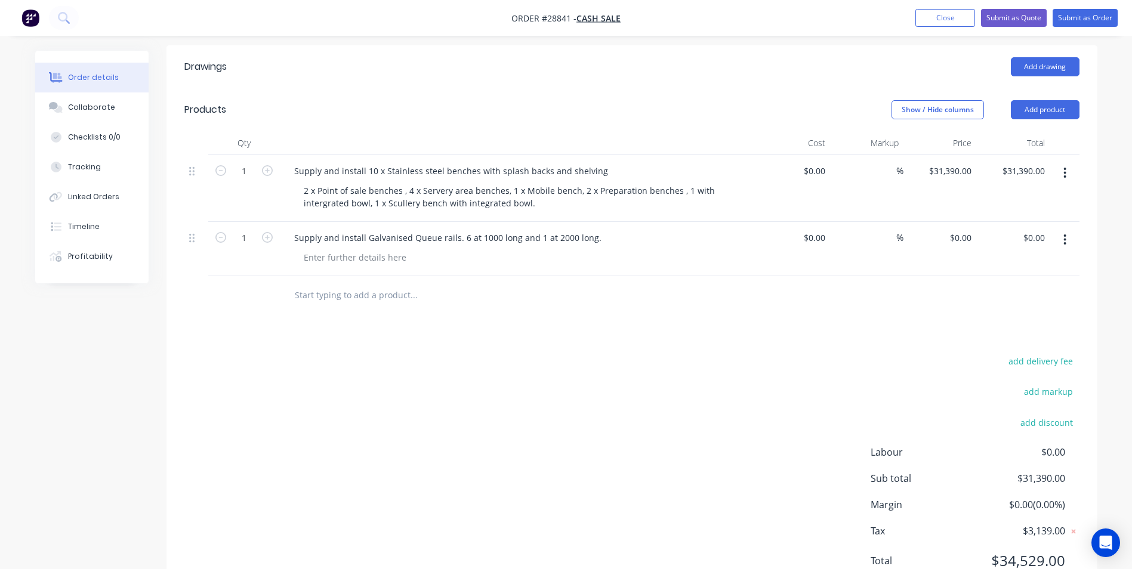
scroll to position [372, 0]
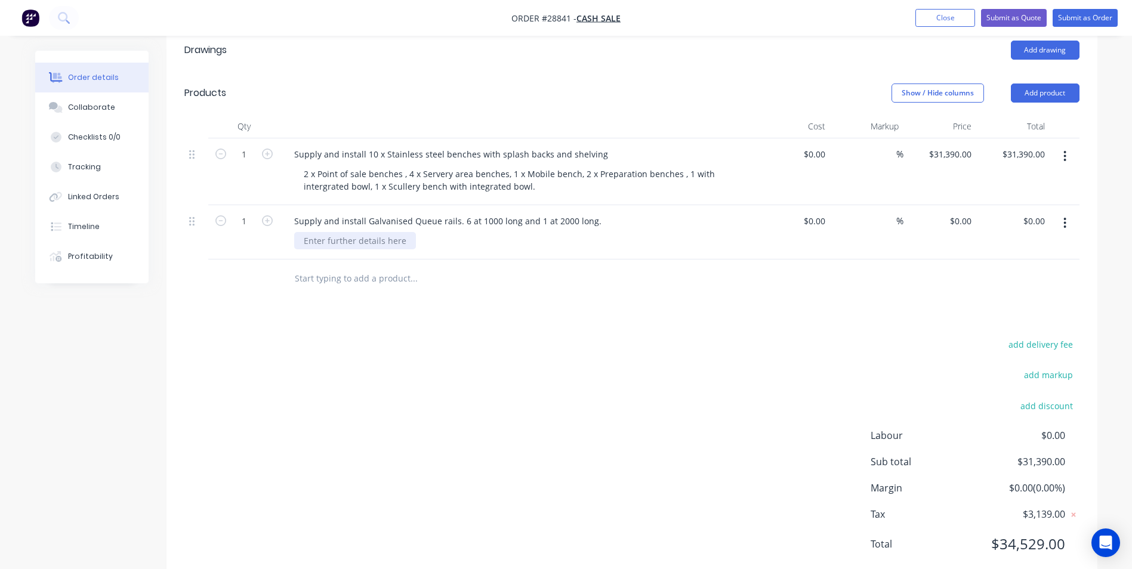
click at [331, 232] on div at bounding box center [355, 240] width 122 height 17
click at [970, 212] on input "$0.00" at bounding box center [962, 220] width 27 height 17
type input "$2,150.00"
click at [922, 260] on div at bounding box center [631, 279] width 895 height 39
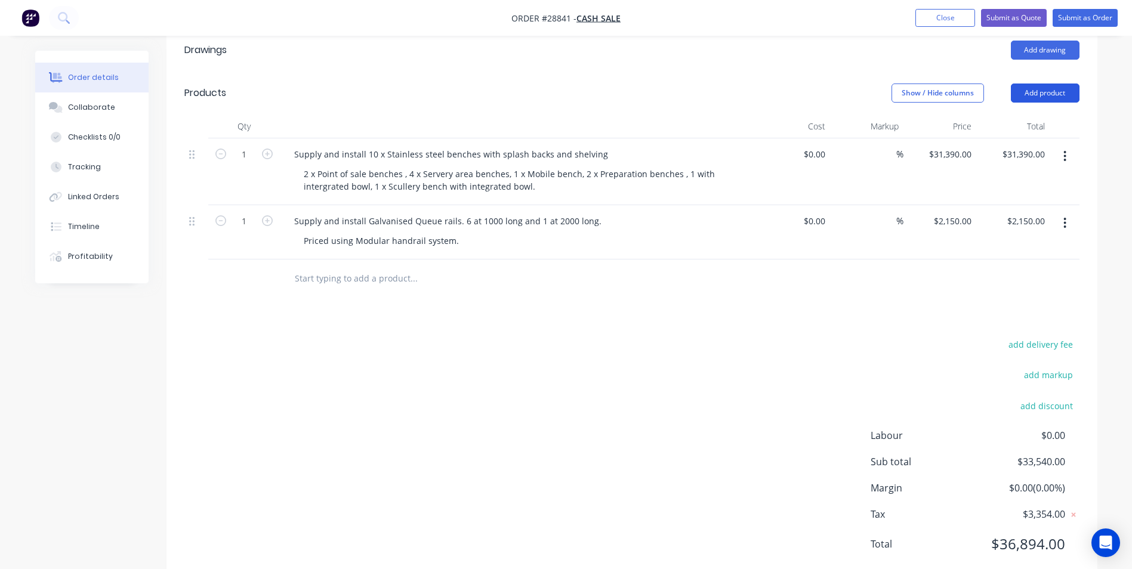
click at [1022, 84] on button "Add product" at bounding box center [1045, 93] width 69 height 19
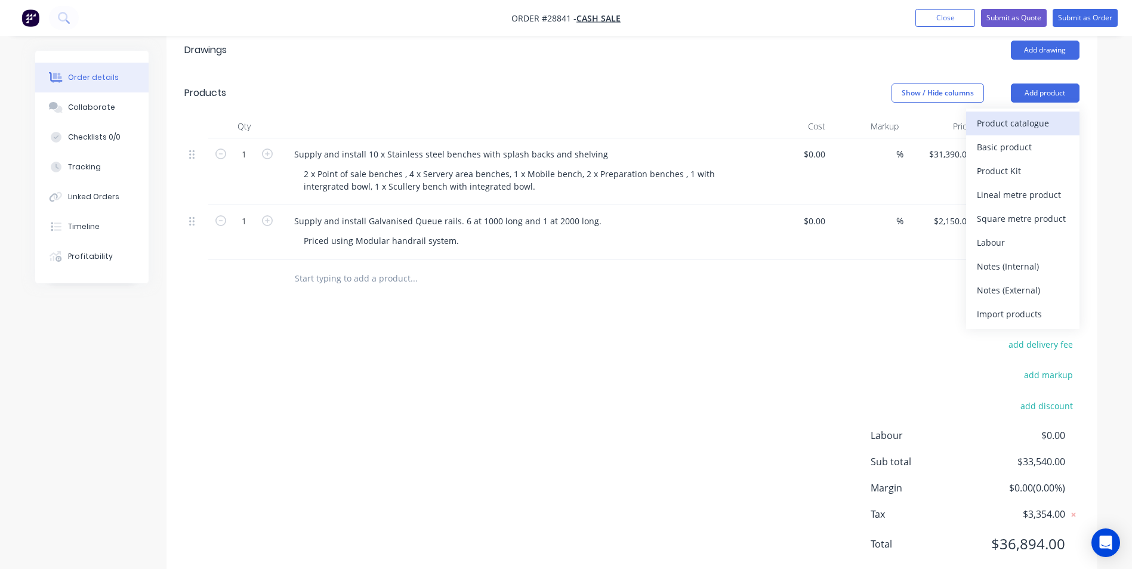
click at [1001, 115] on div "Product catalogue" at bounding box center [1023, 123] width 92 height 17
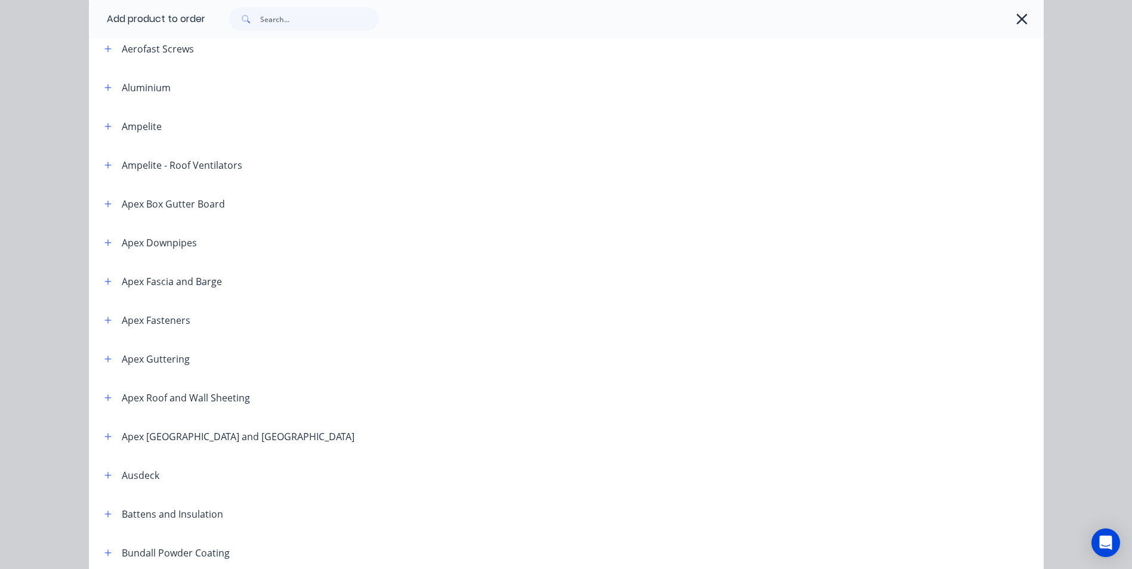
scroll to position [0, 0]
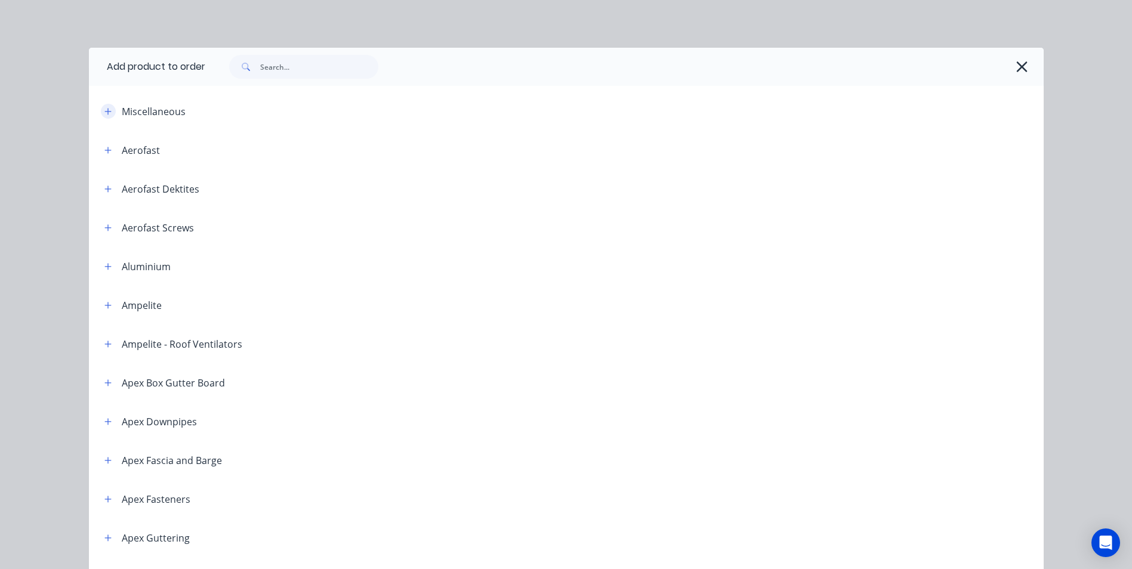
click at [105, 112] on icon "button" at bounding box center [107, 111] width 7 height 8
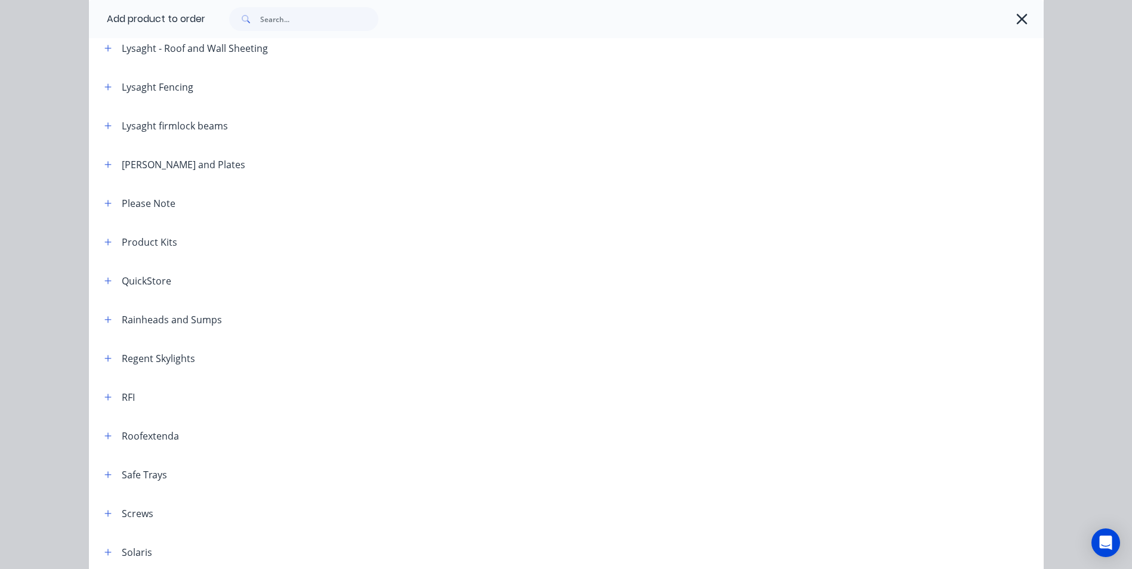
scroll to position [2149, 0]
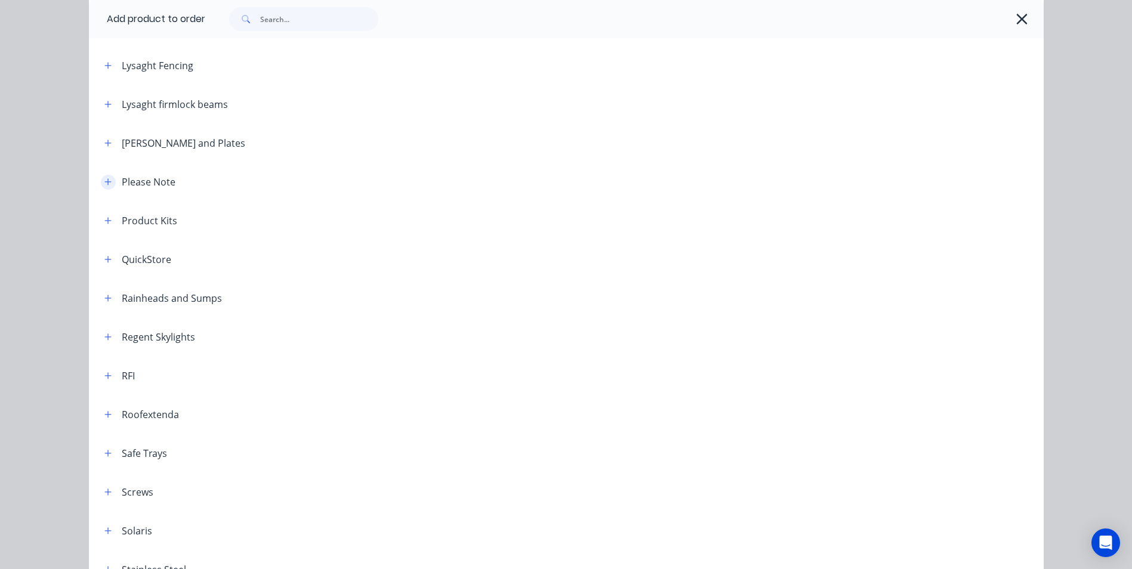
click at [101, 184] on button "button" at bounding box center [108, 182] width 15 height 15
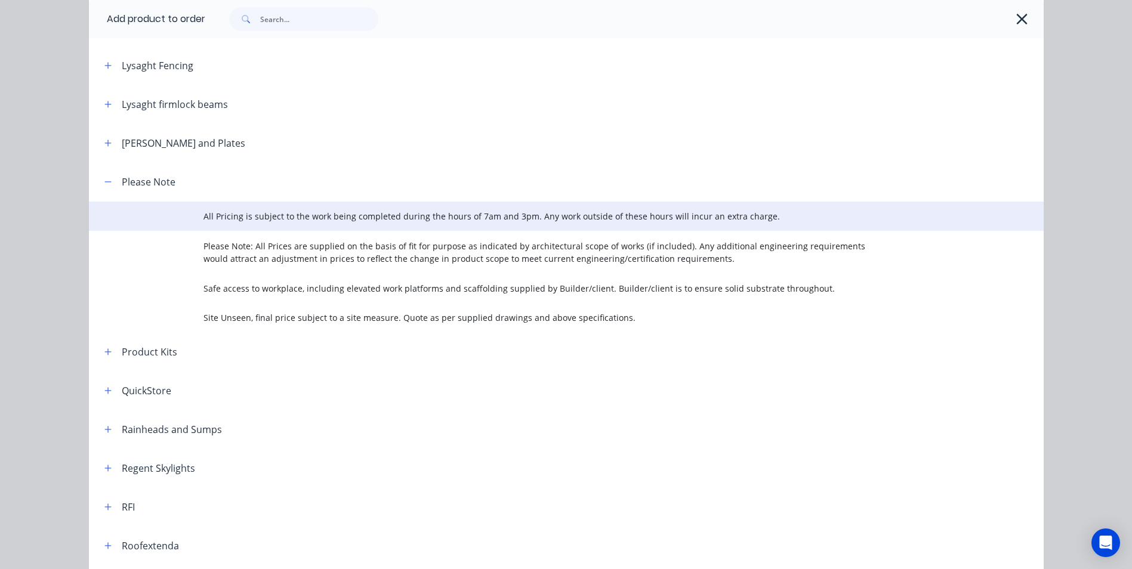
click at [427, 216] on span "All Pricing is subject to the work being completed during the hours of 7am and …" at bounding box center [540, 216] width 672 height 13
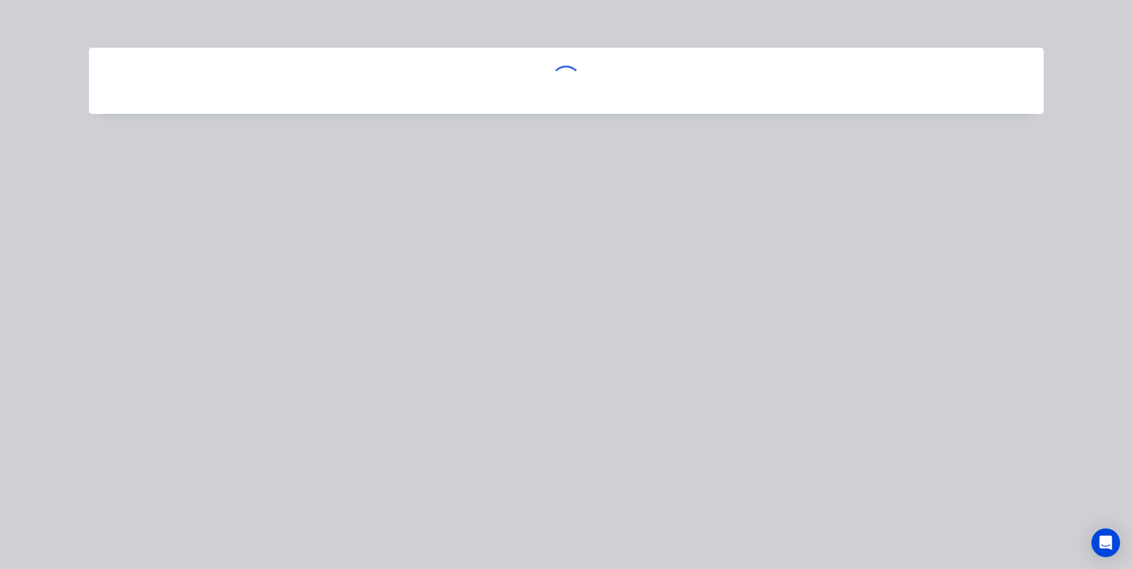
scroll to position [0, 0]
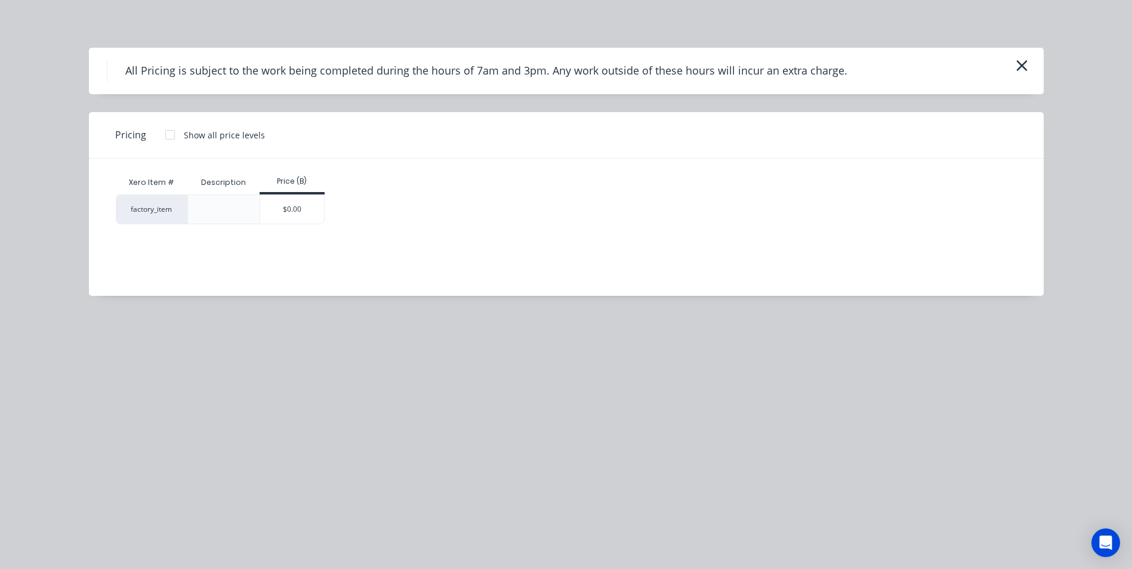
drag, startPoint x: 288, startPoint y: 210, endPoint x: 279, endPoint y: 218, distance: 12.7
click at [288, 211] on div "$0.00" at bounding box center [292, 209] width 64 height 29
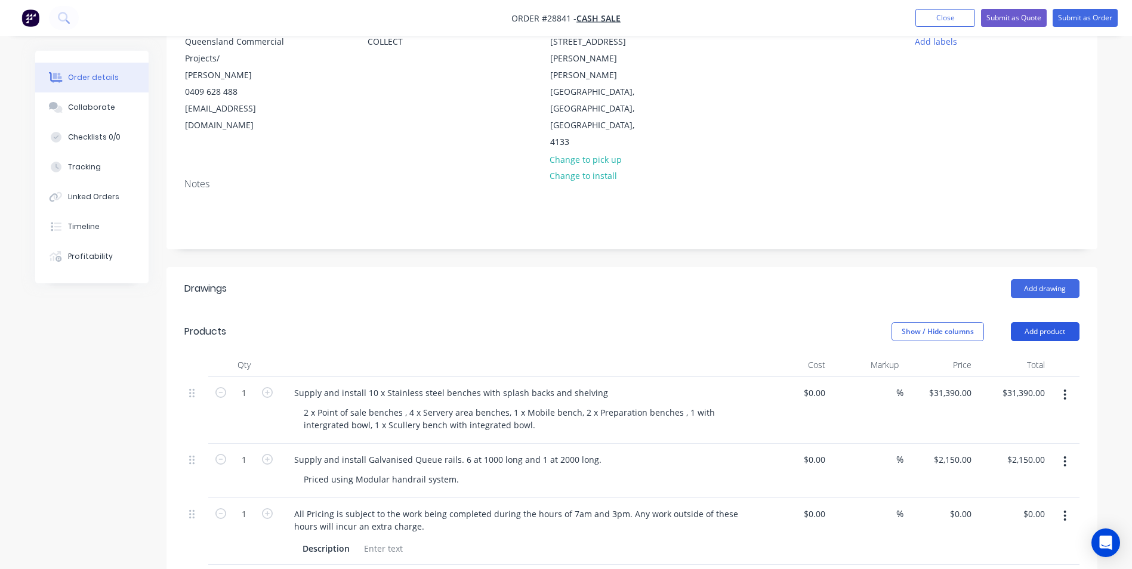
click at [1047, 322] on button "Add product" at bounding box center [1045, 331] width 69 height 19
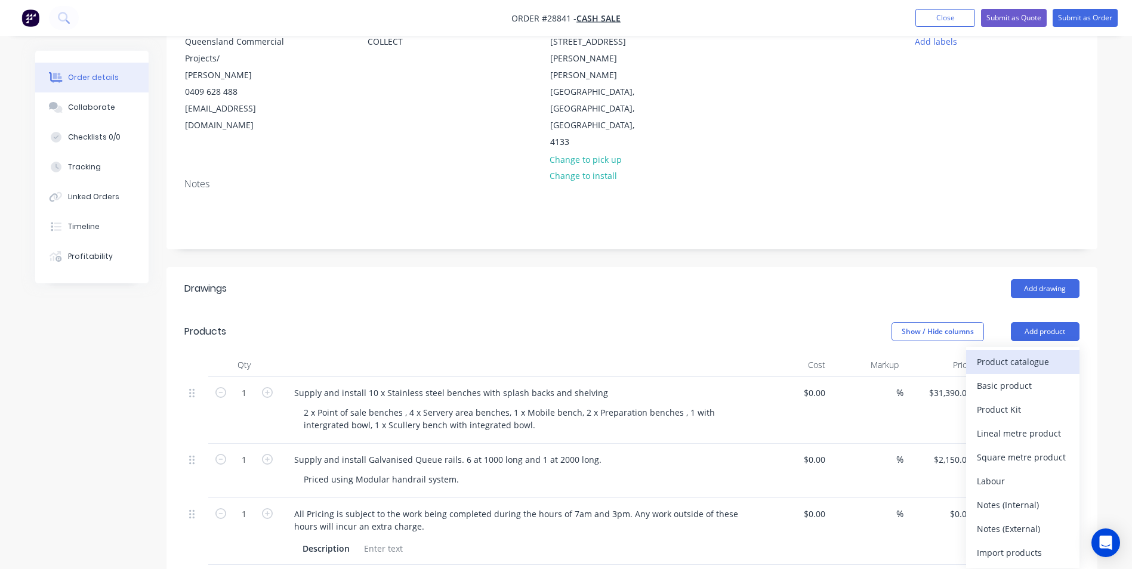
click at [1005, 353] on div "Product catalogue" at bounding box center [1023, 361] width 92 height 17
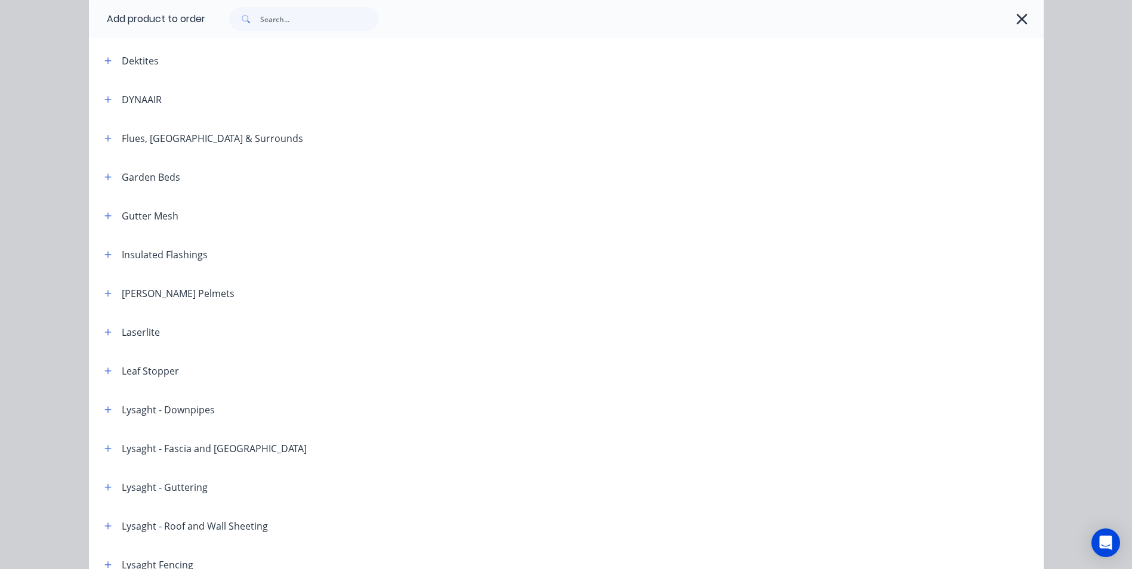
scroll to position [1015, 0]
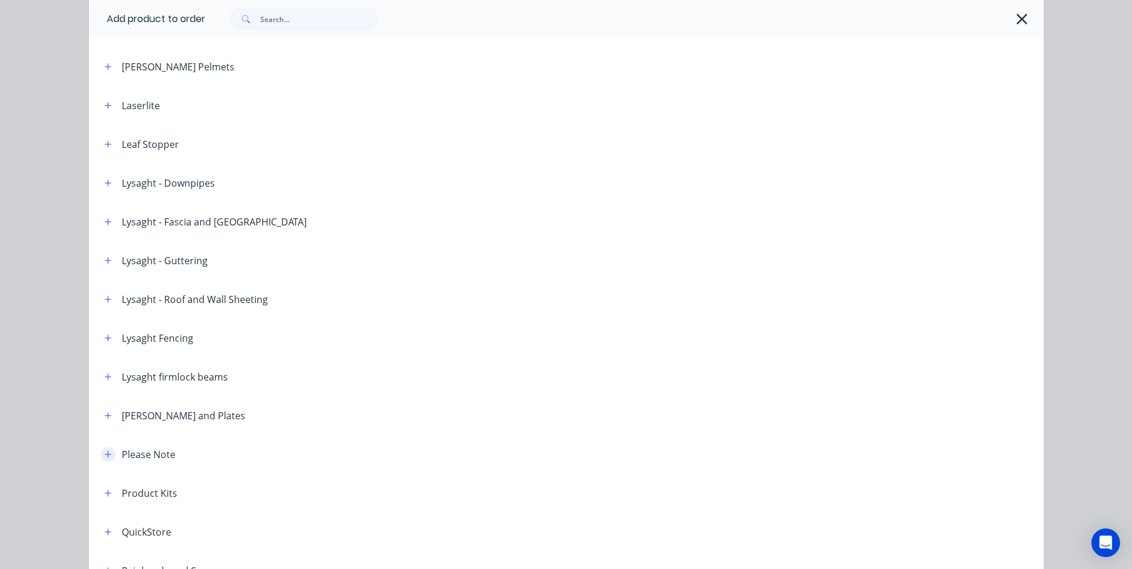
click at [107, 452] on icon "button" at bounding box center [107, 455] width 7 height 8
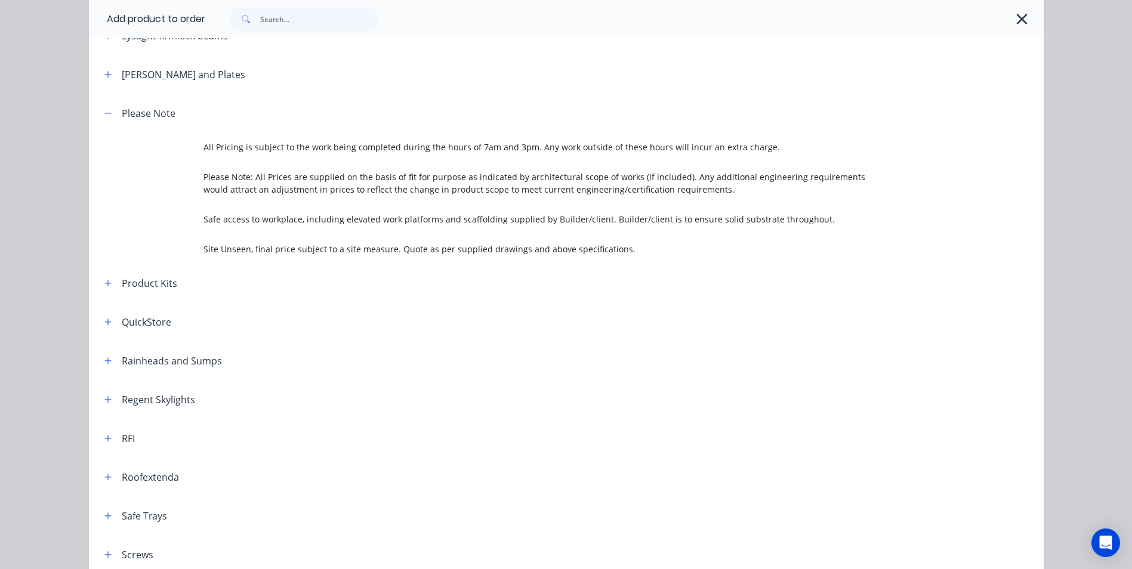
scroll to position [1373, 0]
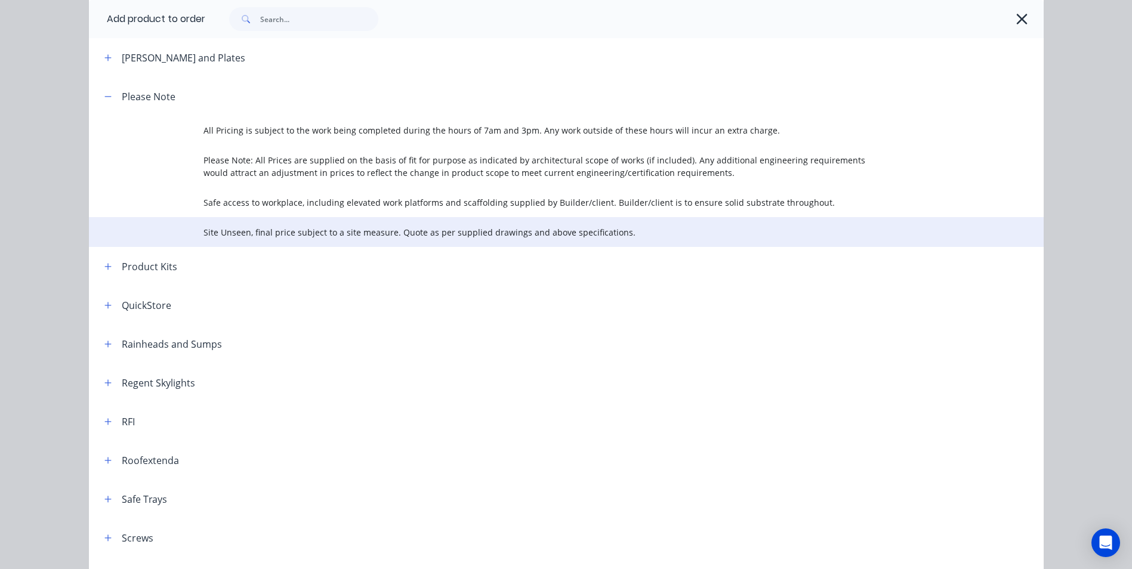
click at [465, 235] on span "Site Unseen, final price subject to a site measure. Quote as per supplied drawi…" at bounding box center [540, 232] width 672 height 13
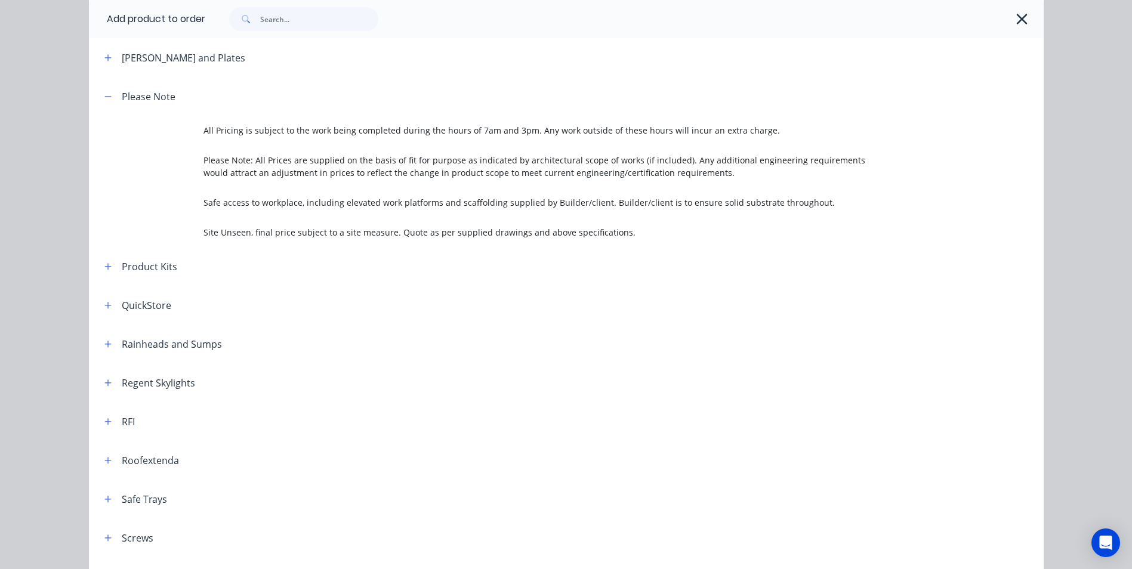
scroll to position [0, 0]
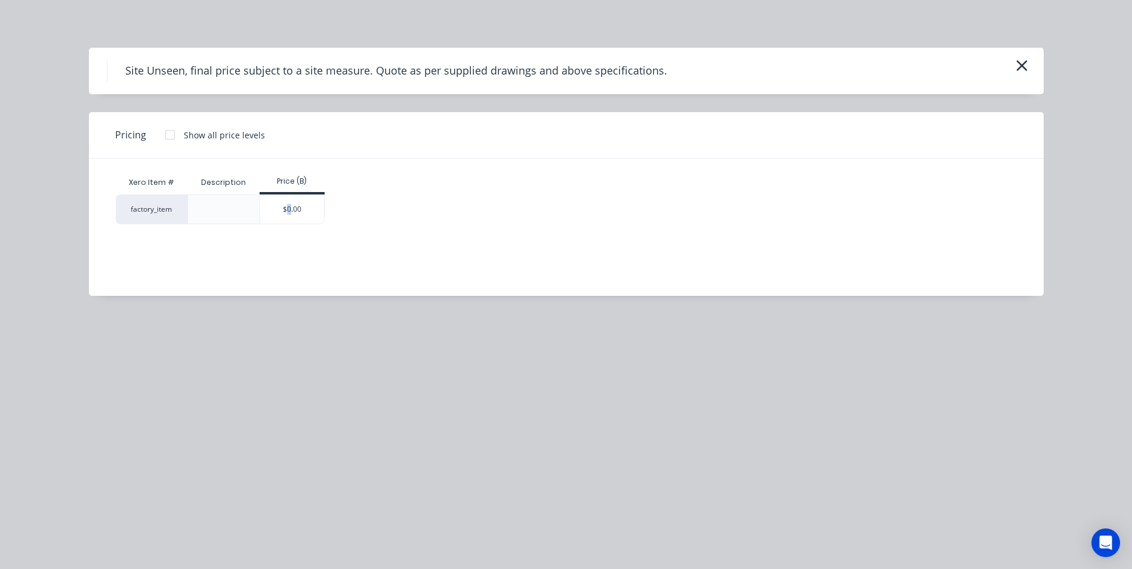
click at [289, 206] on div "$0.00" at bounding box center [292, 209] width 64 height 29
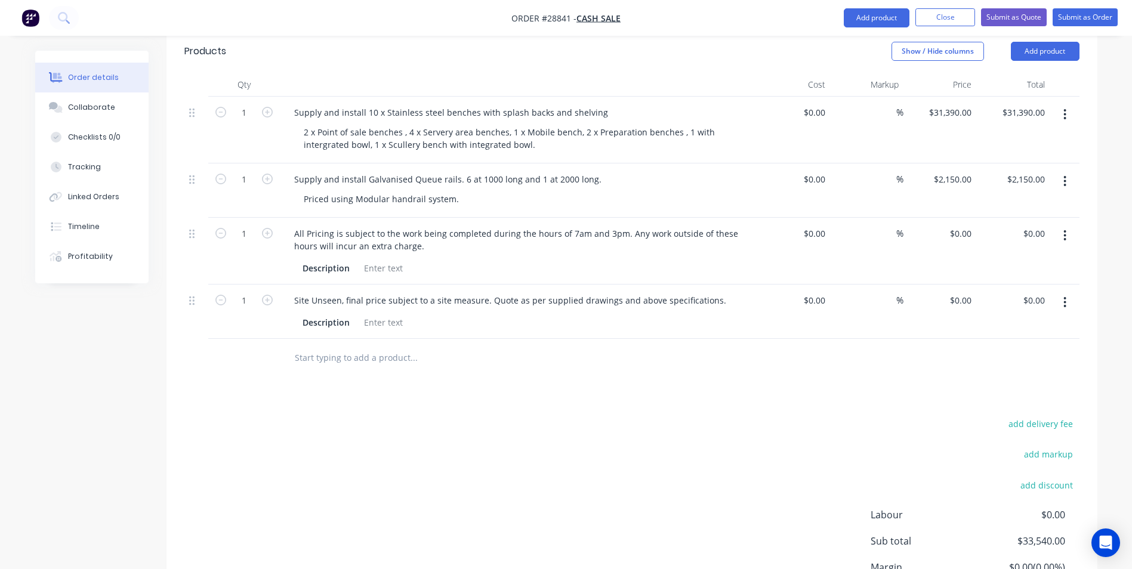
scroll to position [239, 0]
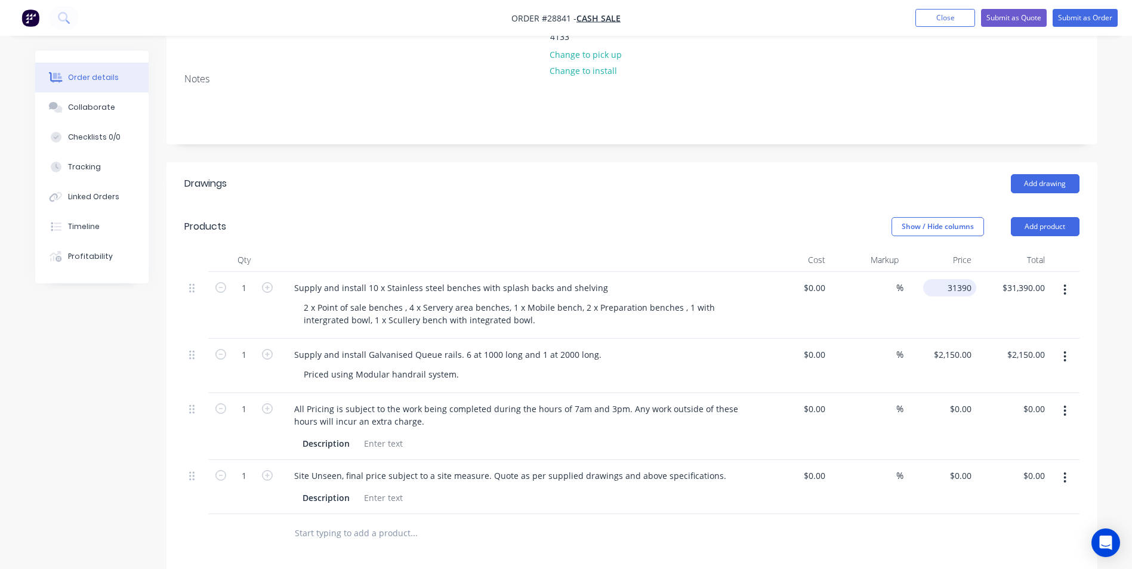
click at [964, 279] on input "31390" at bounding box center [952, 287] width 48 height 17
type input "$34,186.00"
click at [892, 272] on div "%" at bounding box center [866, 305] width 73 height 67
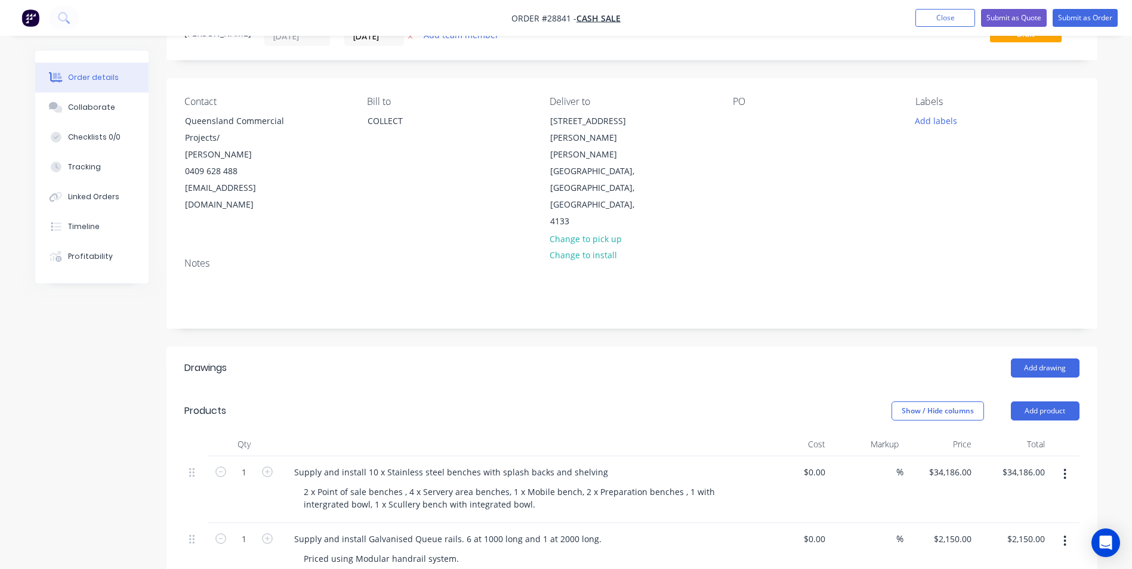
scroll to position [0, 0]
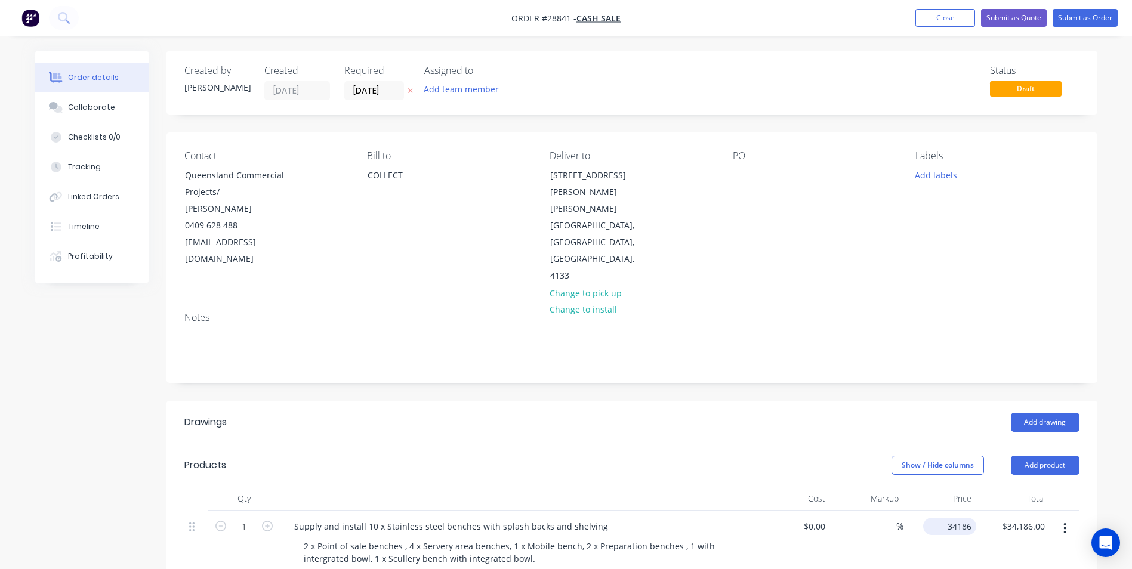
click at [952, 518] on input "34186" at bounding box center [952, 526] width 48 height 17
type input "$34,290.00"
click at [997, 487] on div "Total" at bounding box center [1012, 499] width 73 height 24
click at [1012, 16] on button "Submit as Quote" at bounding box center [1014, 18] width 66 height 18
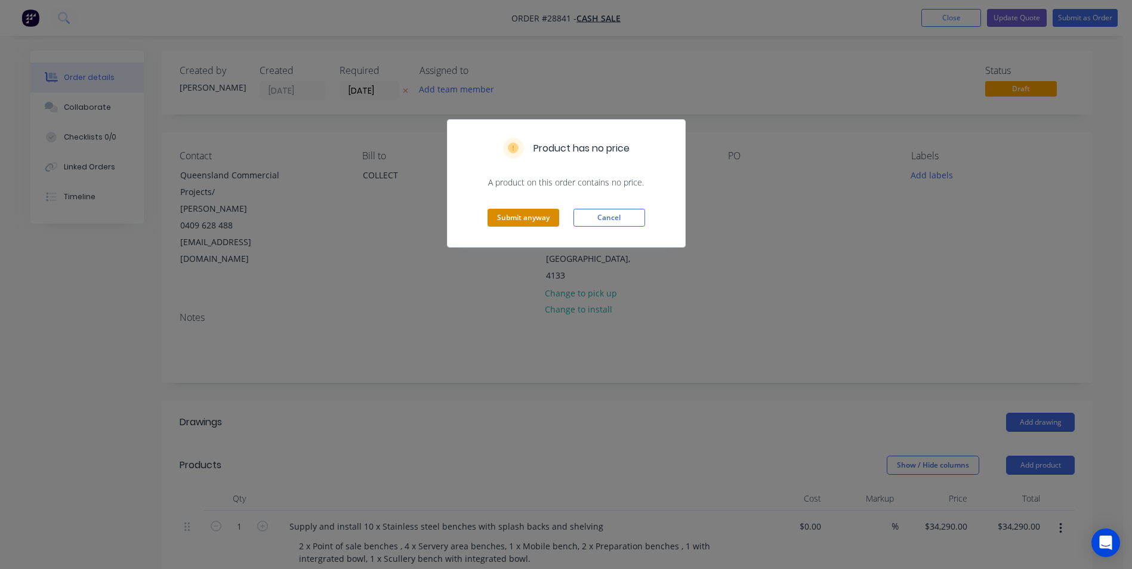
click at [526, 217] on button "Submit anyway" at bounding box center [524, 218] width 72 height 18
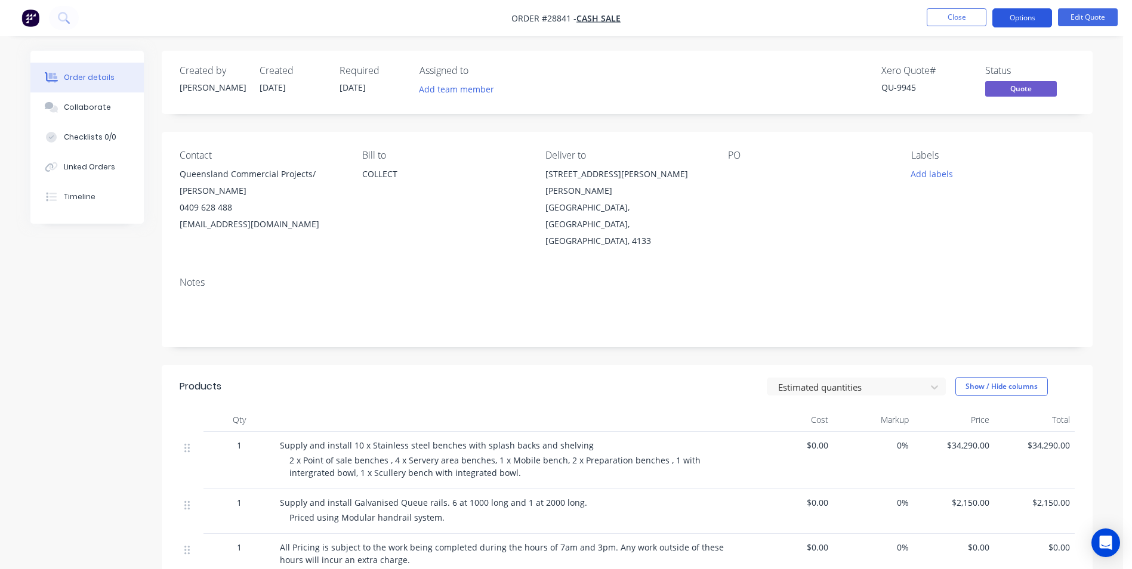
click at [1018, 19] on button "Options" at bounding box center [1023, 17] width 60 height 19
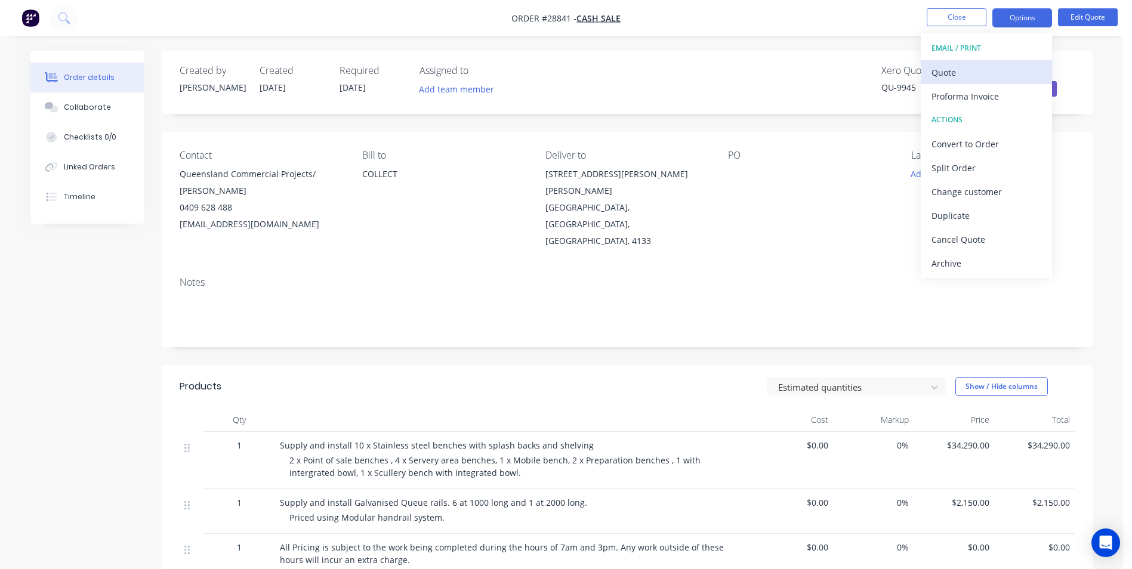
click at [969, 70] on div "Quote" at bounding box center [987, 72] width 110 height 17
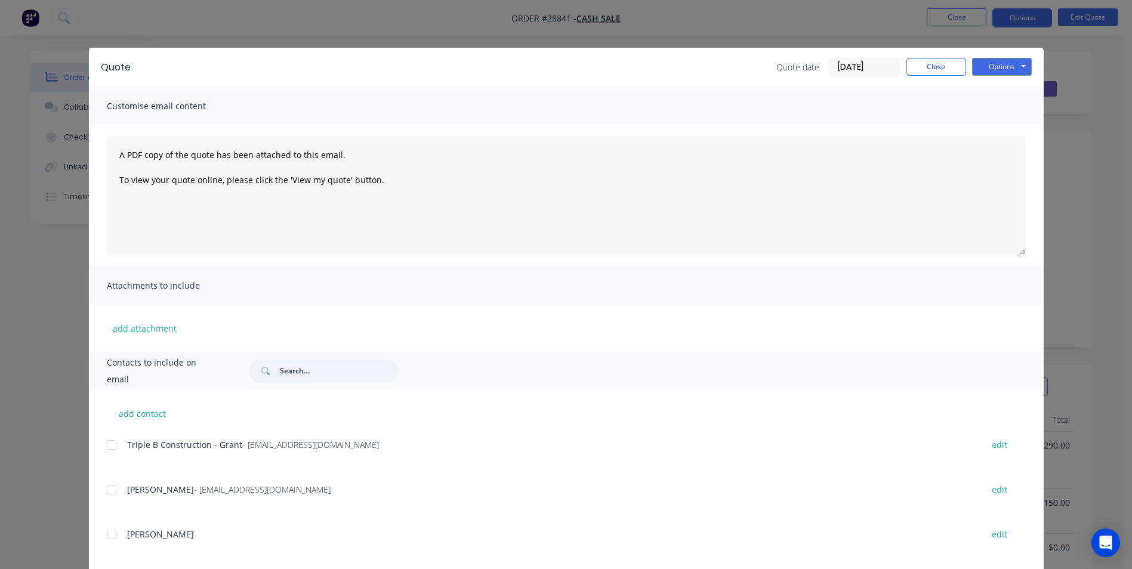
click at [321, 369] on input "text" at bounding box center [339, 371] width 118 height 24
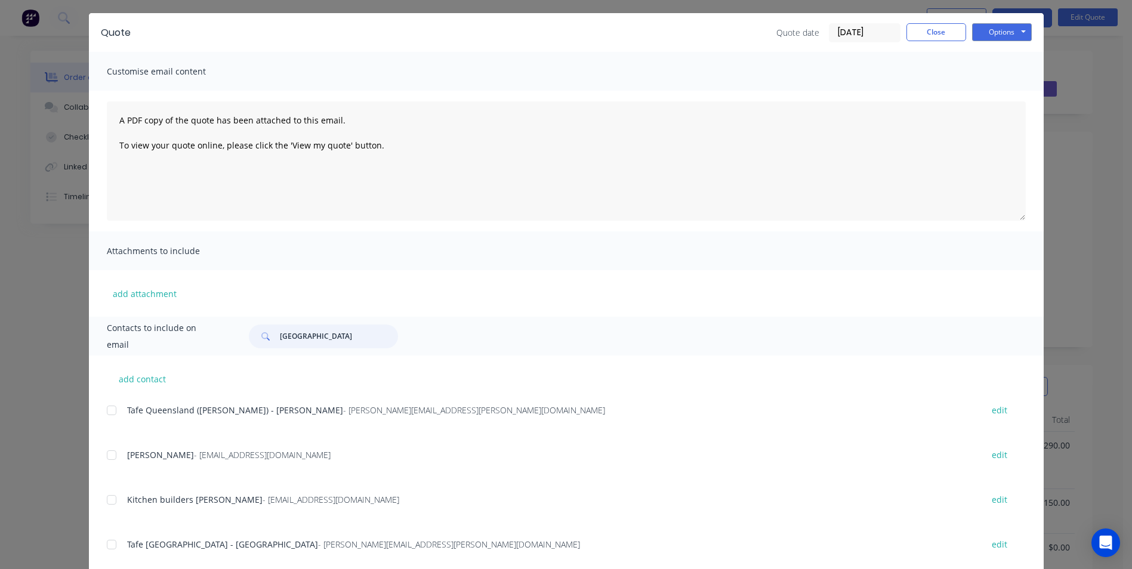
scroll to position [108, 0]
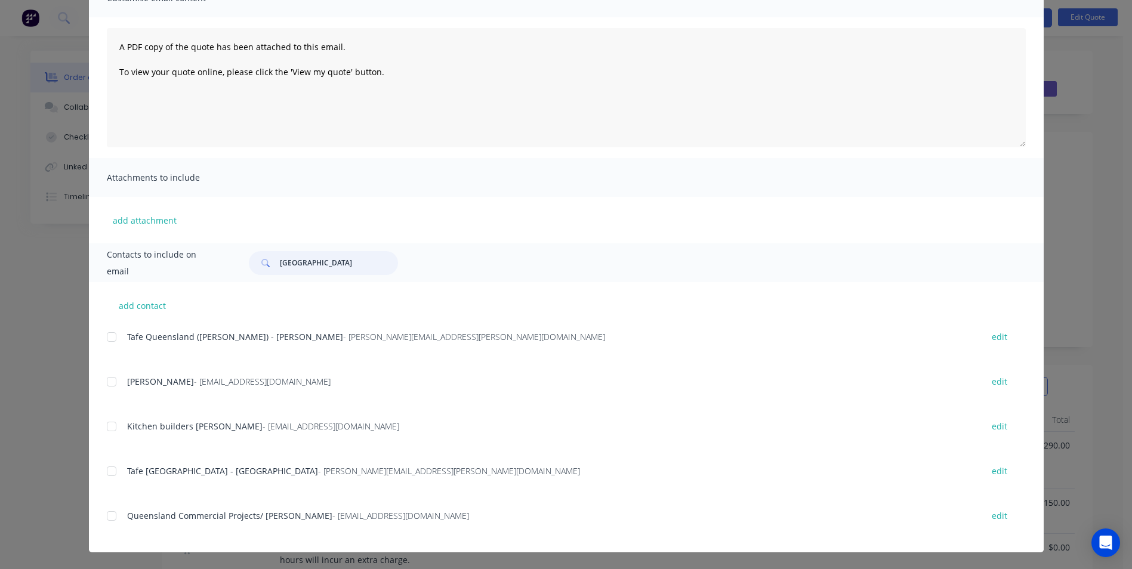
click at [107, 516] on div at bounding box center [112, 516] width 24 height 24
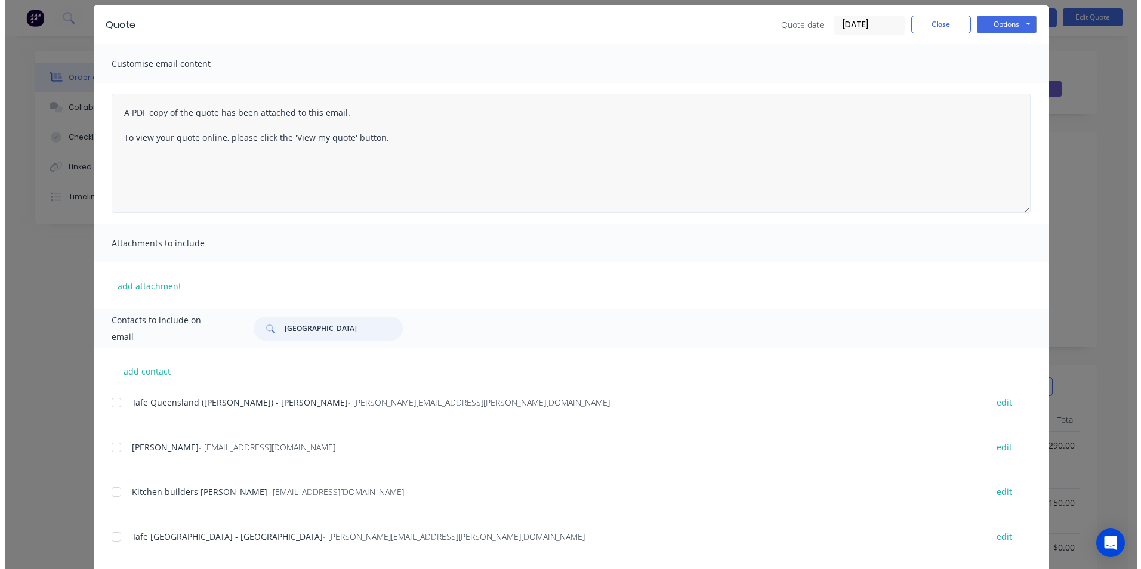
scroll to position [0, 0]
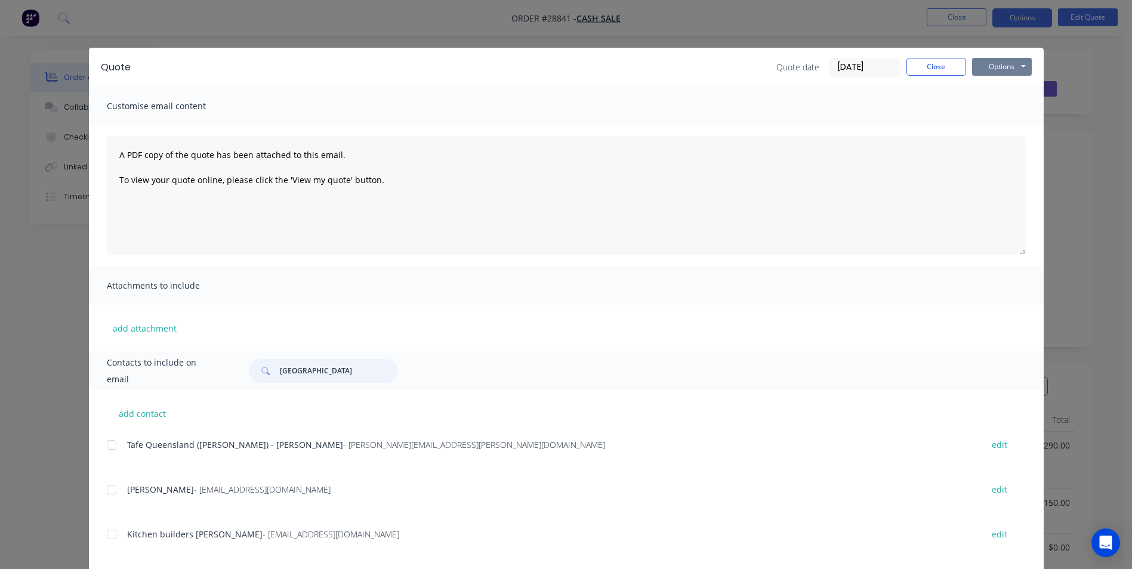
type input "[GEOGRAPHIC_DATA]"
click at [999, 65] on button "Options" at bounding box center [1002, 67] width 60 height 18
click at [1006, 125] on button "Email" at bounding box center [1010, 128] width 76 height 20
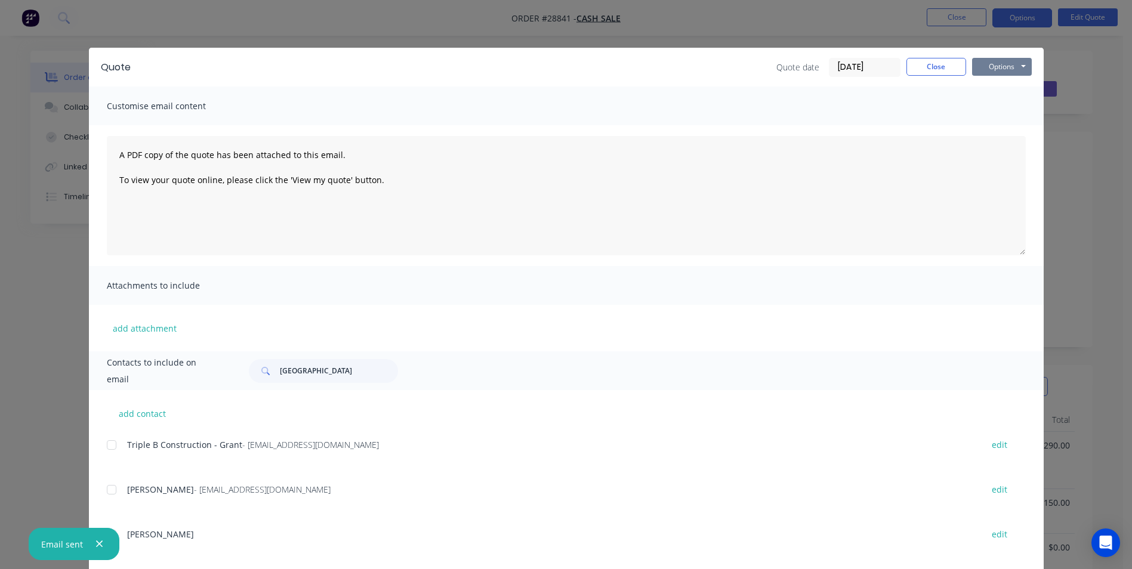
click at [972, 68] on button "Options" at bounding box center [1002, 67] width 60 height 18
click at [990, 104] on button "Print" at bounding box center [1010, 108] width 76 height 20
click at [919, 69] on button "Close" at bounding box center [937, 67] width 60 height 18
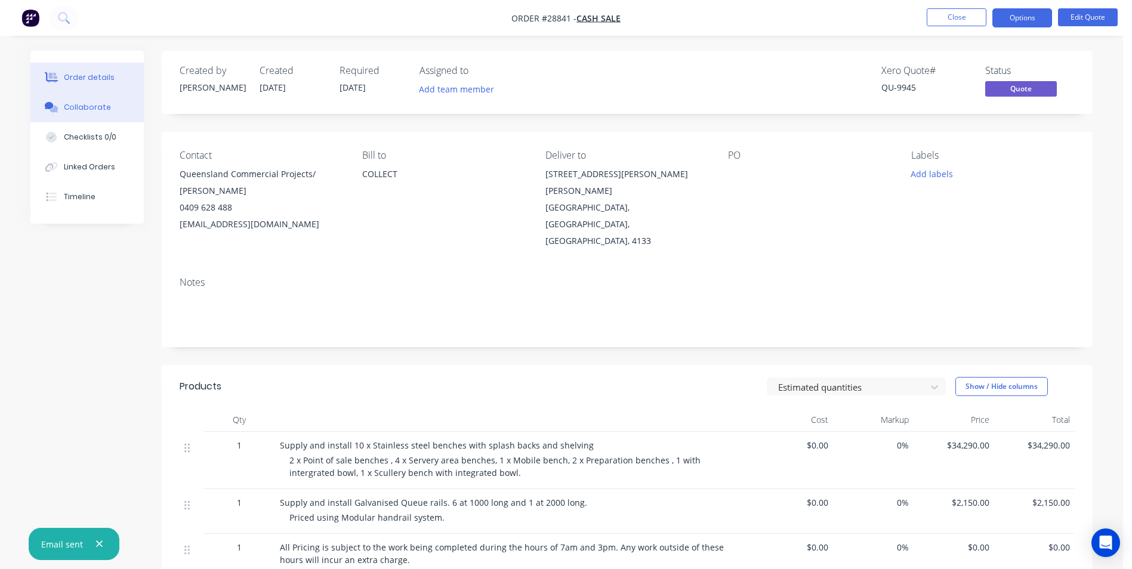
click at [93, 105] on div "Collaborate" at bounding box center [87, 107] width 47 height 11
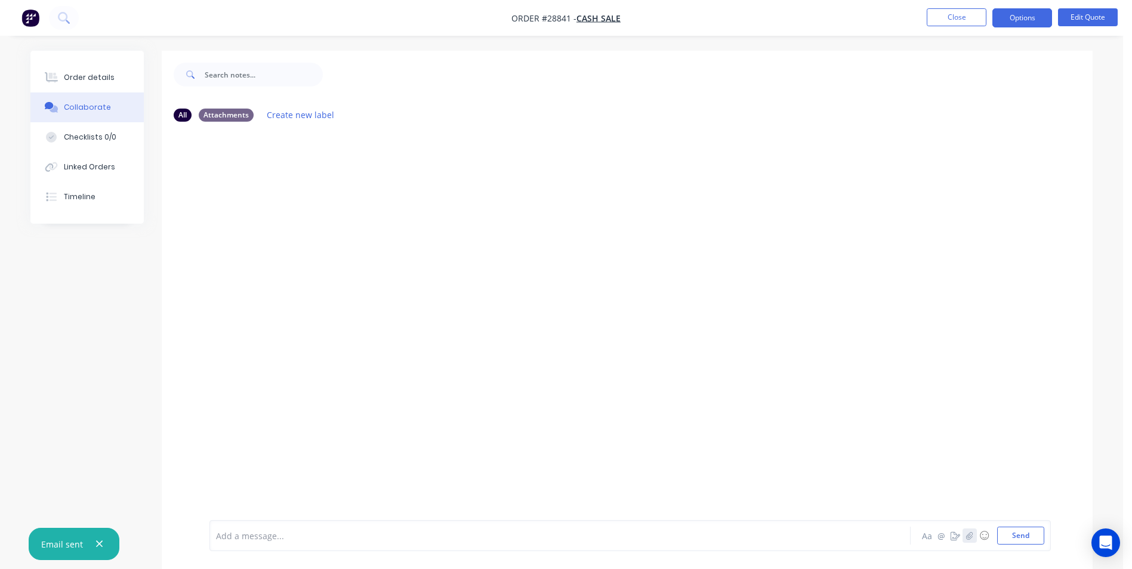
click at [972, 537] on icon "button" at bounding box center [969, 536] width 7 height 8
click at [1016, 534] on button "Send" at bounding box center [1020, 536] width 47 height 18
click at [935, 18] on button "Close" at bounding box center [957, 17] width 60 height 18
